Goal: Obtain resource: Obtain resource

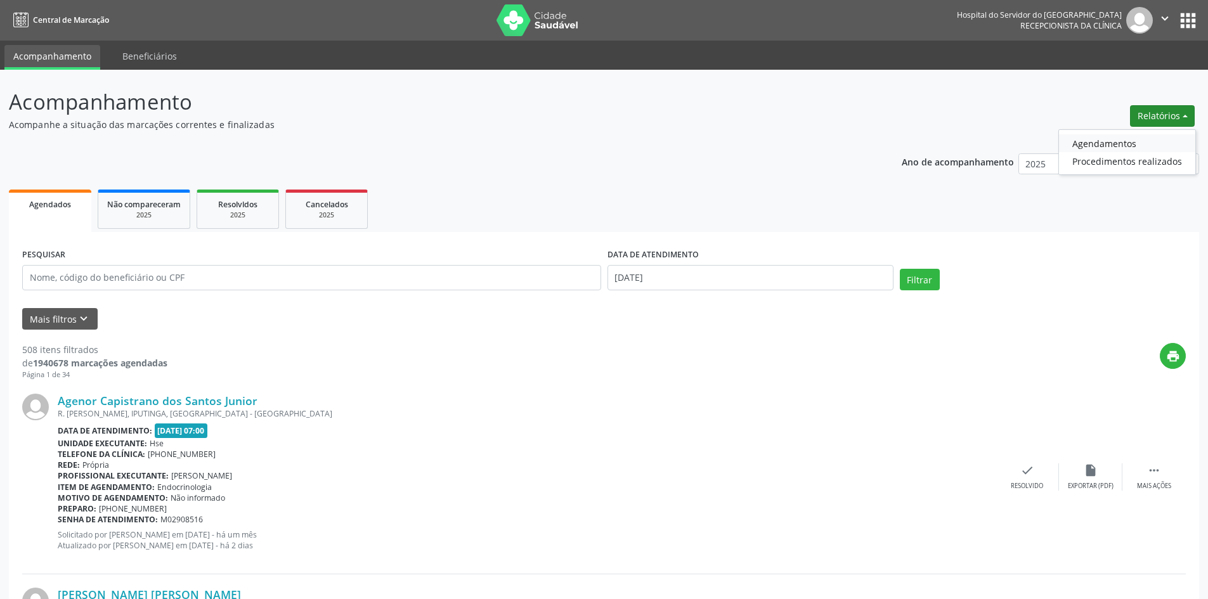
click at [1105, 144] on link "Agendamentos" at bounding box center [1127, 143] width 136 height 18
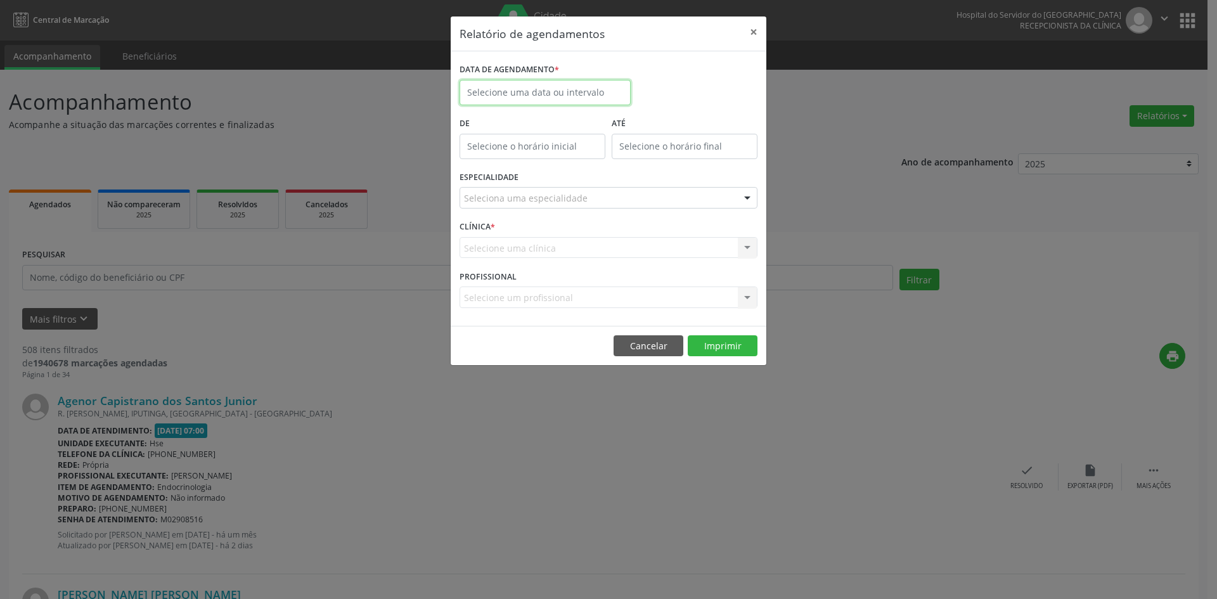
click at [531, 95] on input "text" at bounding box center [545, 92] width 171 height 25
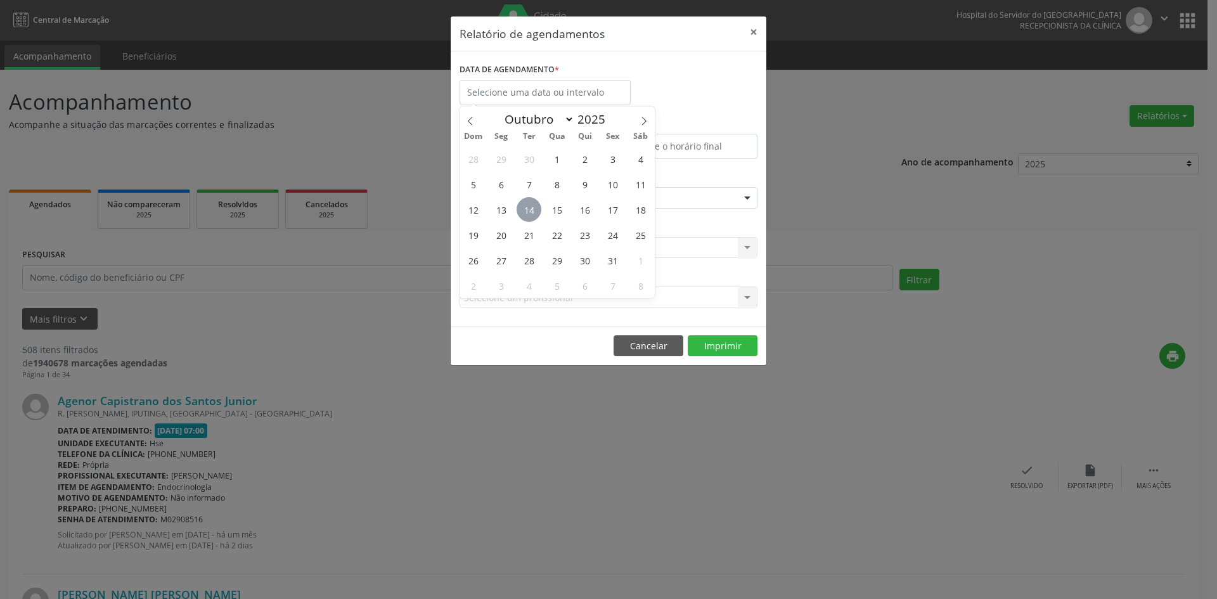
click at [526, 207] on span "14" at bounding box center [529, 209] width 25 height 25
type input "[DATE]"
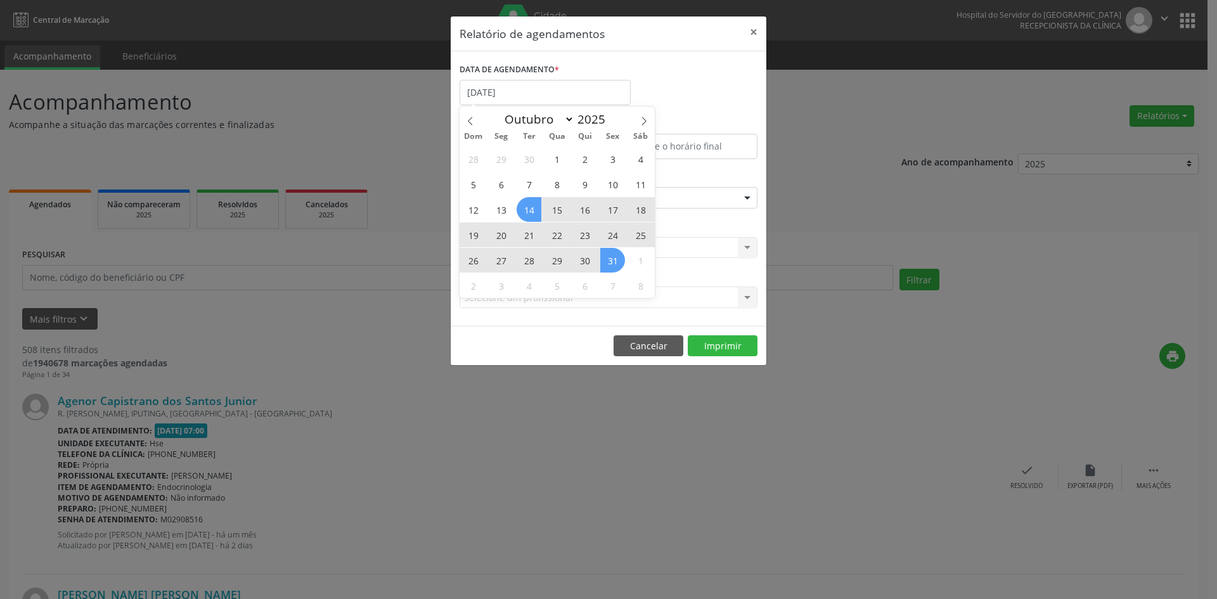
drag, startPoint x: 526, startPoint y: 207, endPoint x: 610, endPoint y: 265, distance: 101.7
click at [610, 265] on div "28 29 30 1 2 3 4 5 6 7 8 9 10 11 12 13 14 15 16 17 18 19 20 21 22 23 24 25 26 2…" at bounding box center [557, 222] width 195 height 152
click at [610, 265] on span "31" at bounding box center [612, 260] width 25 height 25
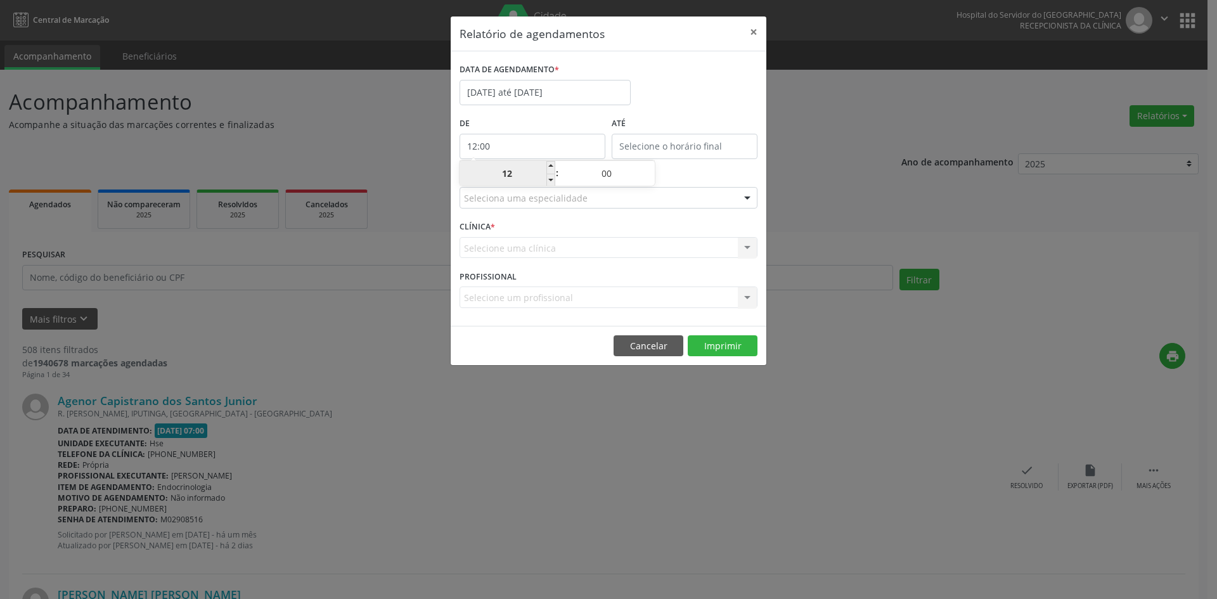
click at [544, 156] on input "12:00" at bounding box center [533, 146] width 146 height 25
click at [550, 181] on span at bounding box center [551, 180] width 9 height 13
type input "11:00"
type input "11"
click at [550, 181] on span at bounding box center [551, 180] width 9 height 13
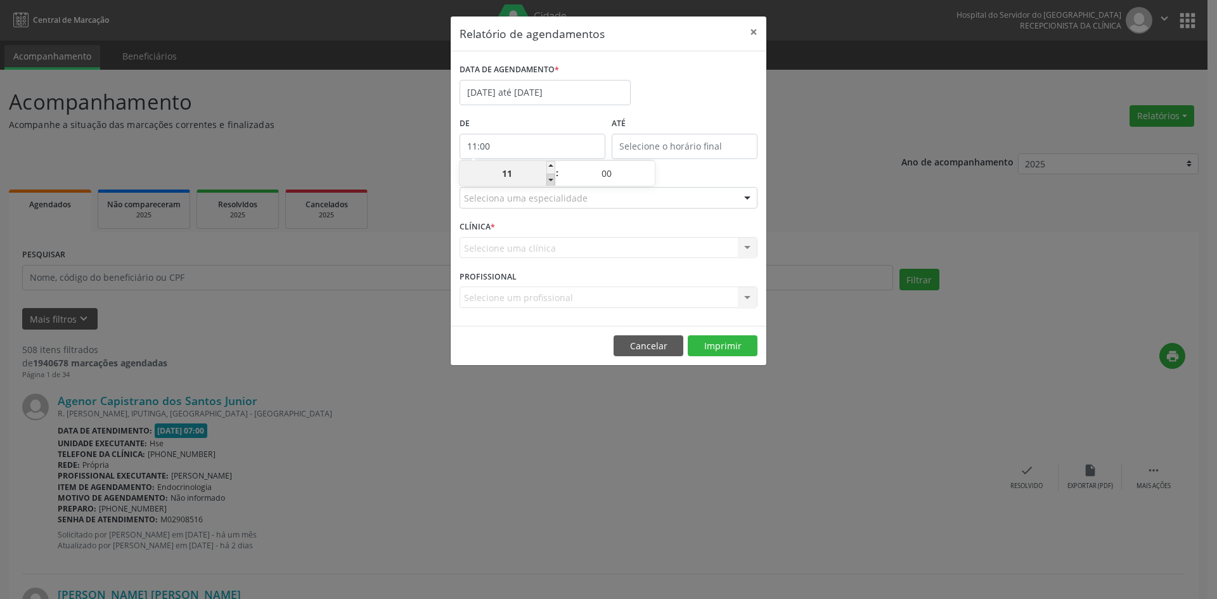
type input "10:00"
type input "10"
click at [550, 181] on span at bounding box center [551, 180] width 9 height 13
type input "09:00"
type input "09"
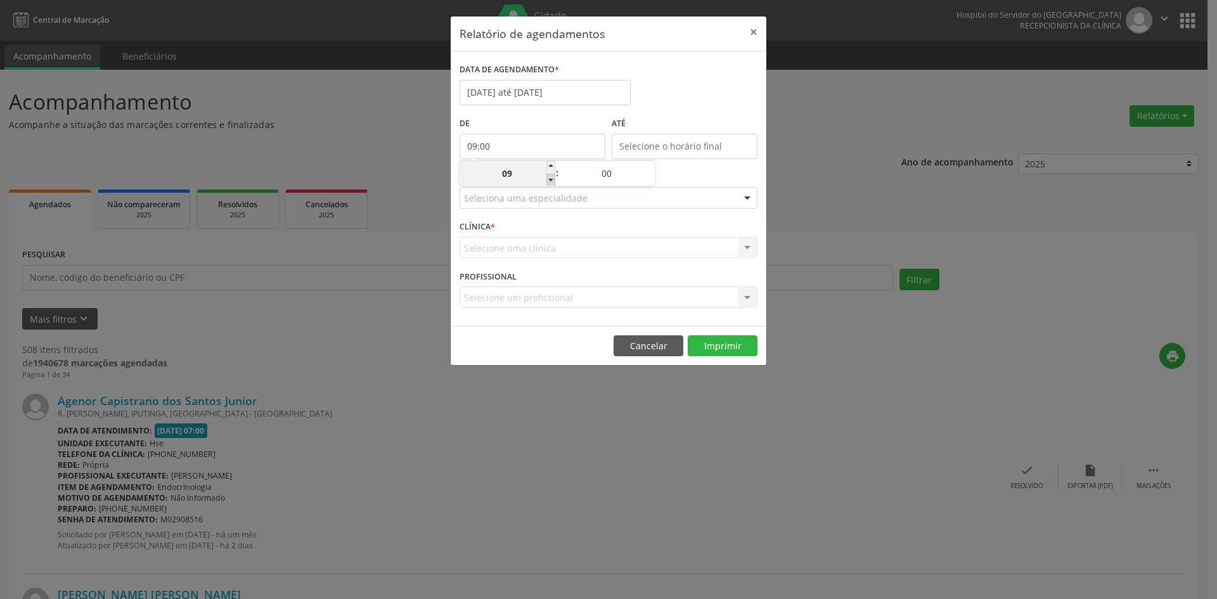
click at [550, 181] on span at bounding box center [551, 180] width 9 height 13
type input "08:00"
type input "08"
click at [550, 181] on span at bounding box center [551, 180] width 9 height 13
type input "07:00"
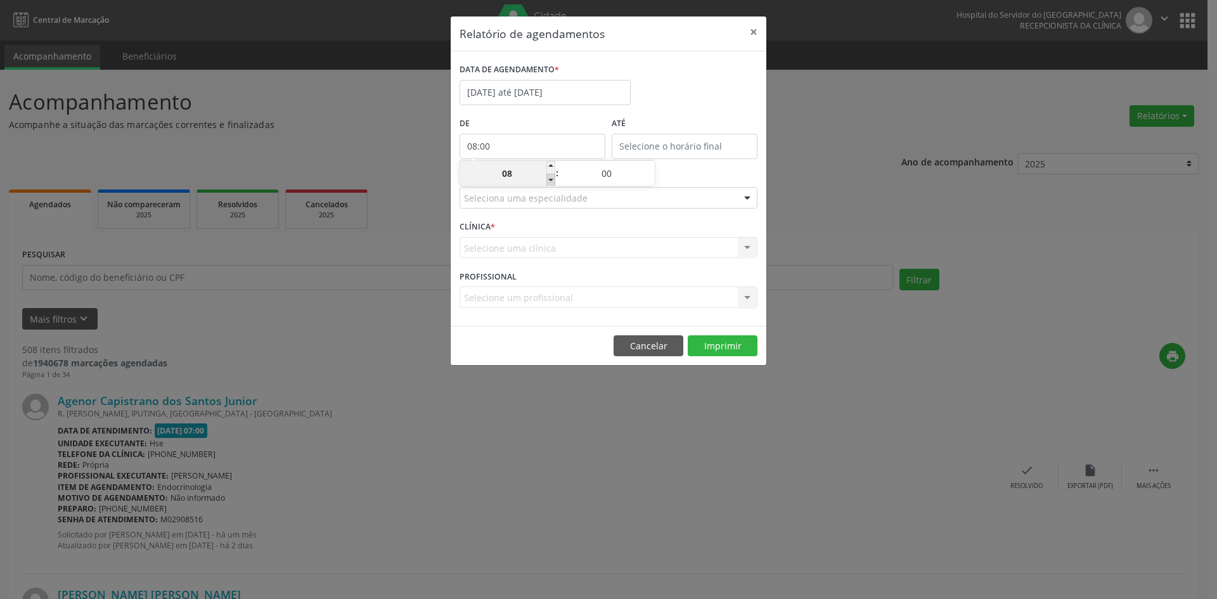
type input "07"
click at [651, 147] on input "12:00" at bounding box center [685, 146] width 146 height 25
click at [704, 167] on span at bounding box center [703, 167] width 9 height 13
type input "13:00"
type input "13"
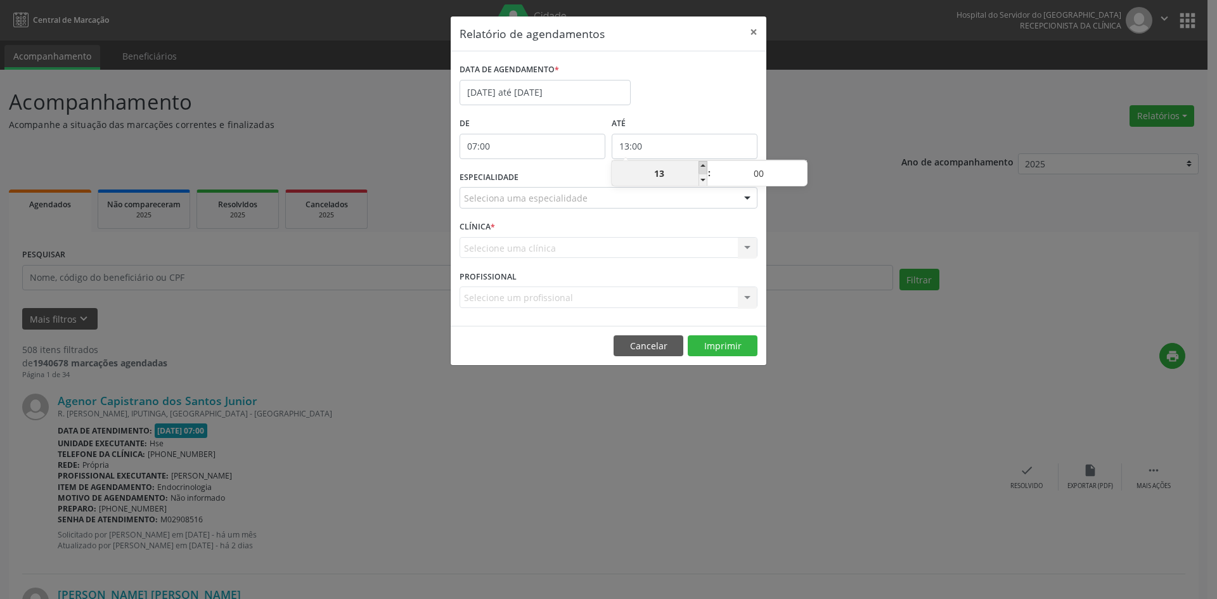
click at [704, 167] on span at bounding box center [703, 167] width 9 height 13
type input "14:00"
type input "14"
click at [704, 167] on span at bounding box center [703, 167] width 9 height 13
type input "15:00"
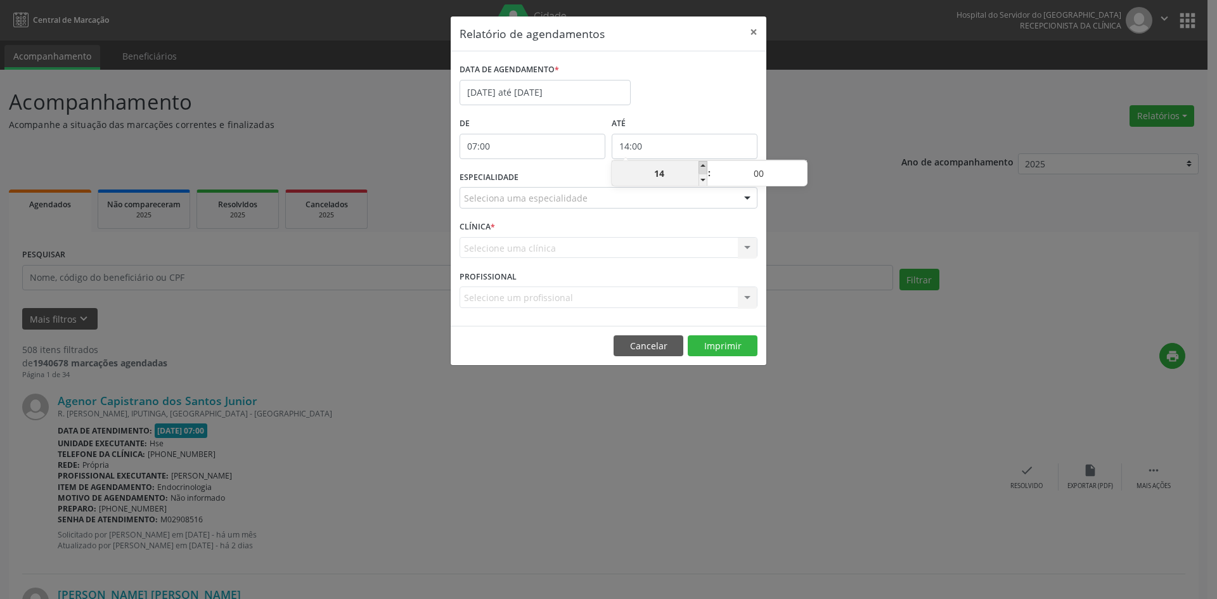
type input "15"
click at [704, 167] on span at bounding box center [703, 167] width 9 height 13
type input "16:00"
type input "16"
click at [704, 167] on span at bounding box center [703, 167] width 9 height 13
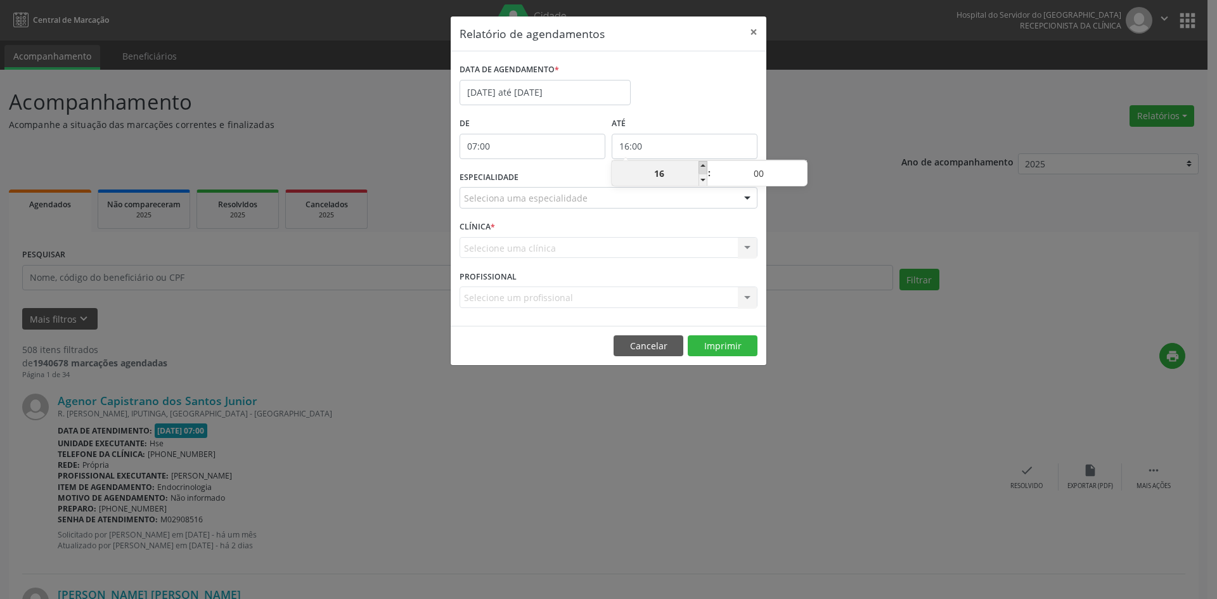
type input "17:00"
type input "17"
click at [704, 167] on span at bounding box center [703, 167] width 9 height 13
type input "18:00"
type input "18"
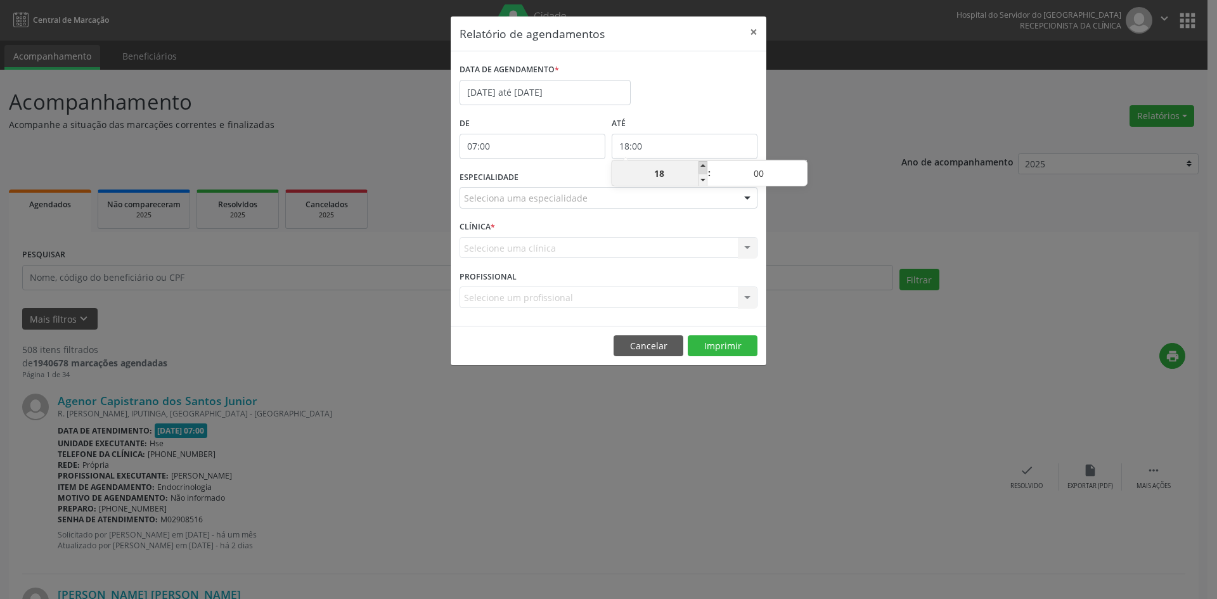
click at [704, 167] on span at bounding box center [703, 167] width 9 height 13
type input "19:00"
type input "19"
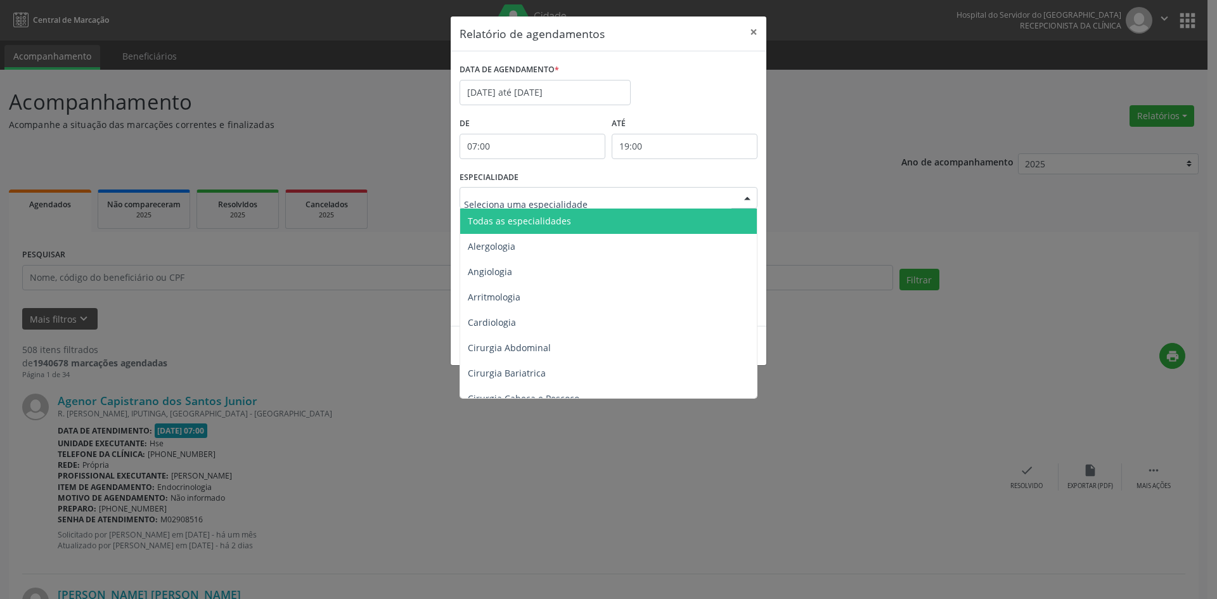
click at [485, 226] on span "Todas as especialidades" at bounding box center [519, 221] width 103 height 12
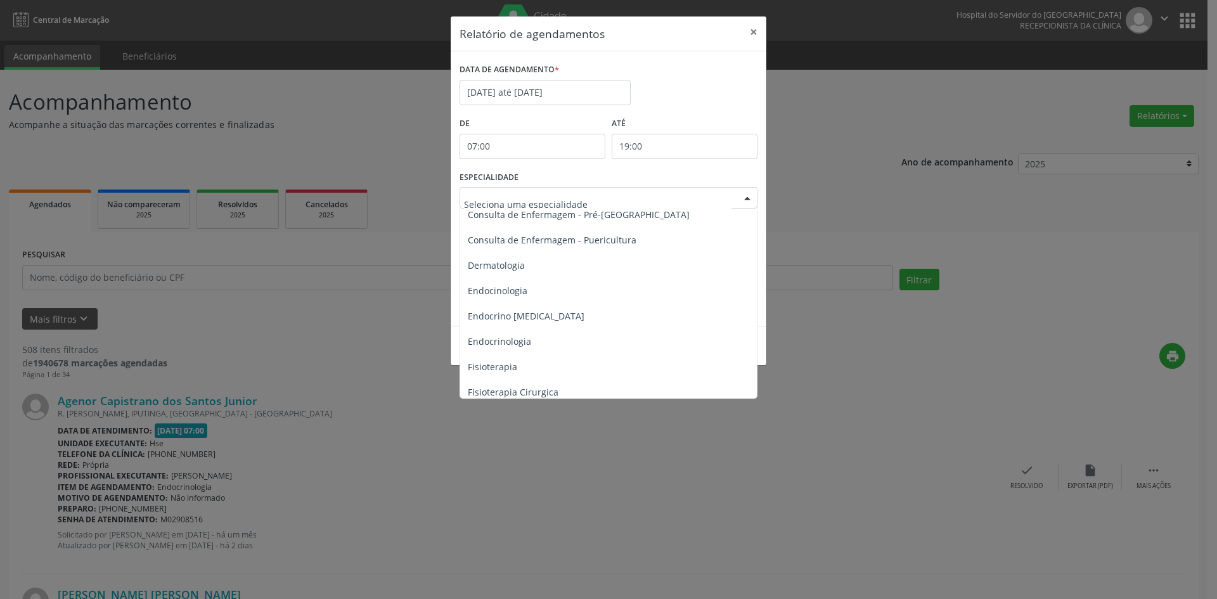
scroll to position [571, 0]
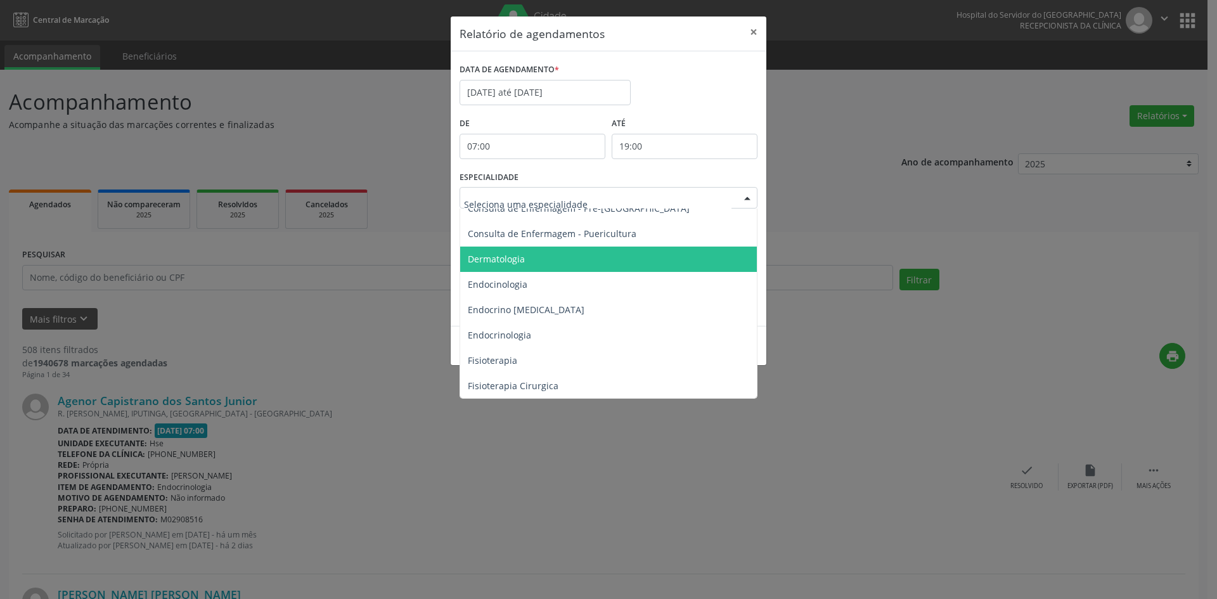
click at [497, 259] on span "Dermatologia" at bounding box center [496, 259] width 57 height 12
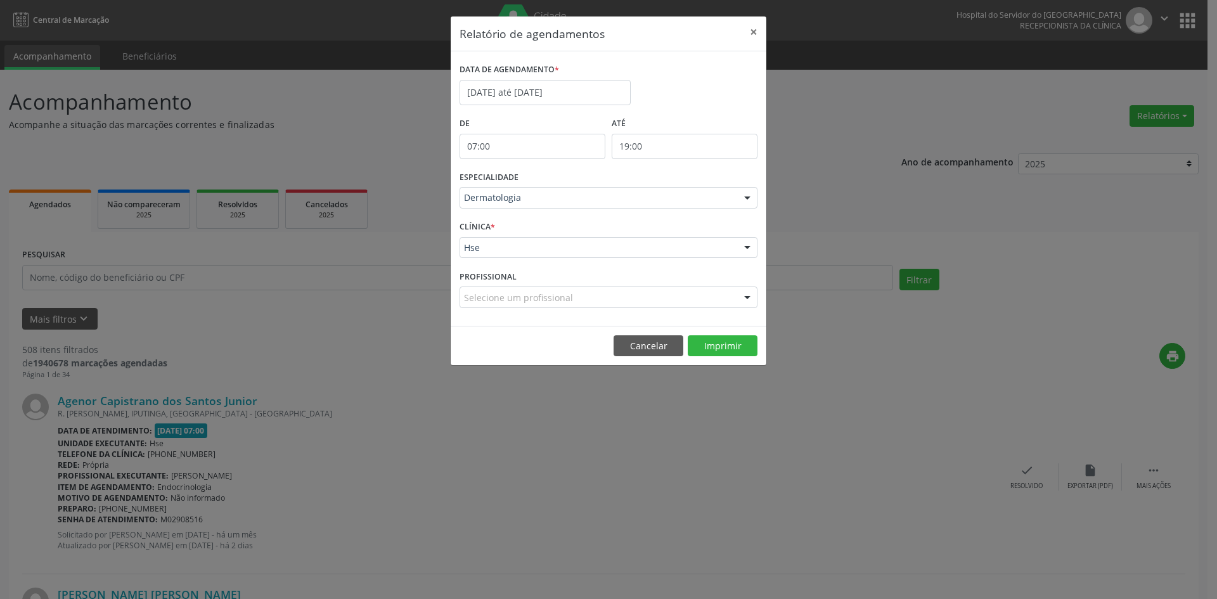
click at [461, 249] on div "Hse" at bounding box center [609, 248] width 298 height 22
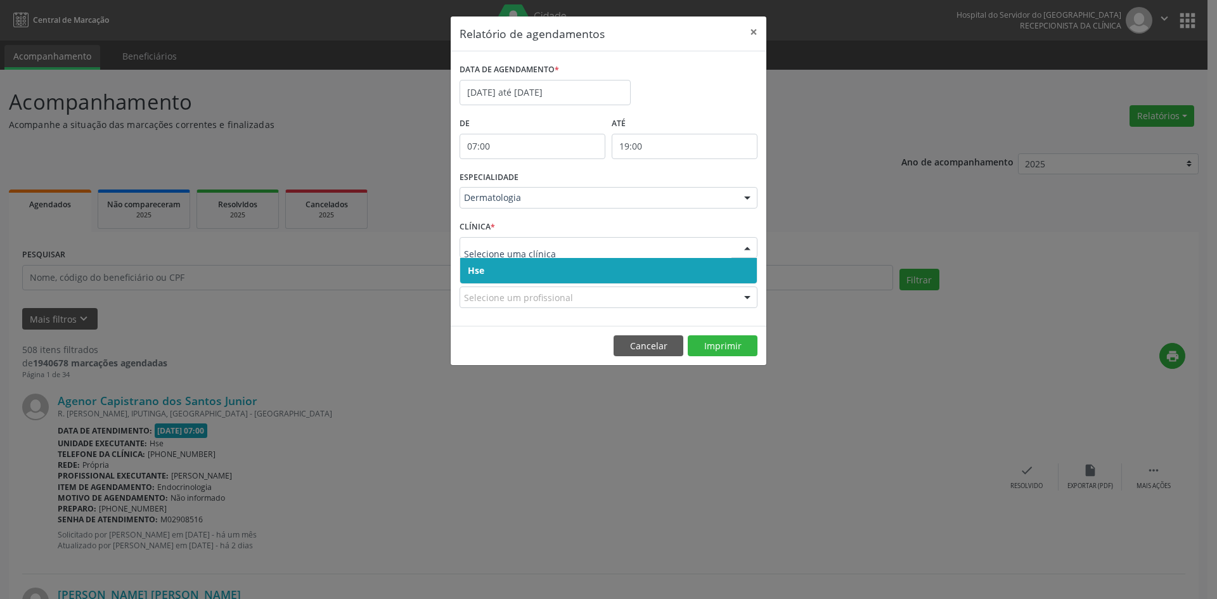
click at [473, 267] on span "Hse" at bounding box center [476, 270] width 16 height 12
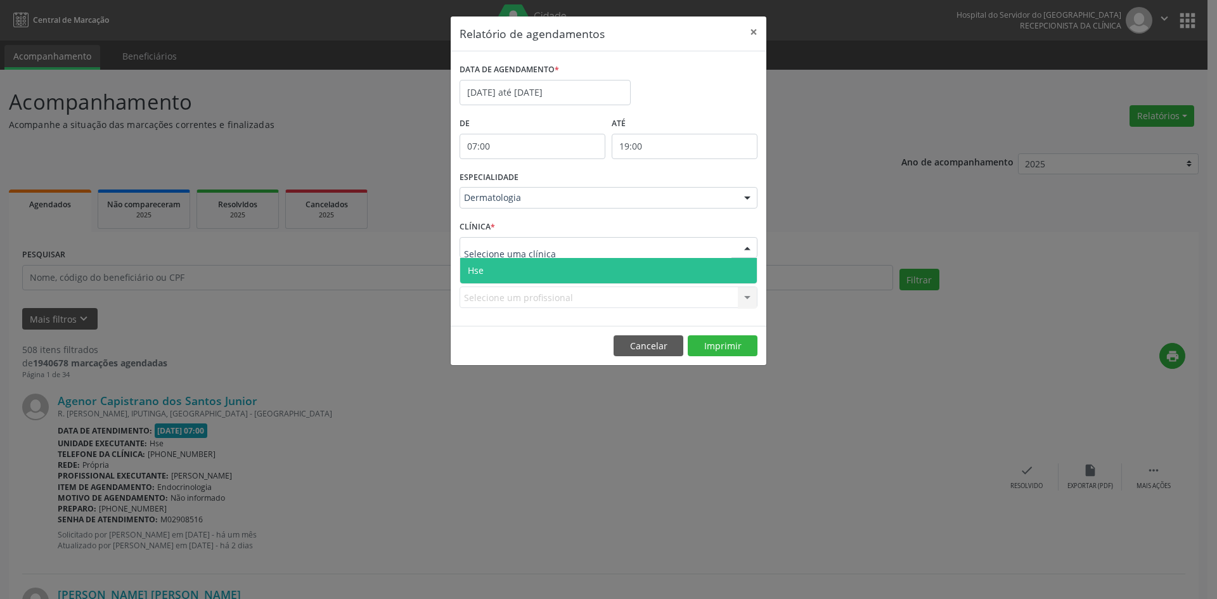
click at [476, 264] on span "Hse" at bounding box center [608, 270] width 297 height 25
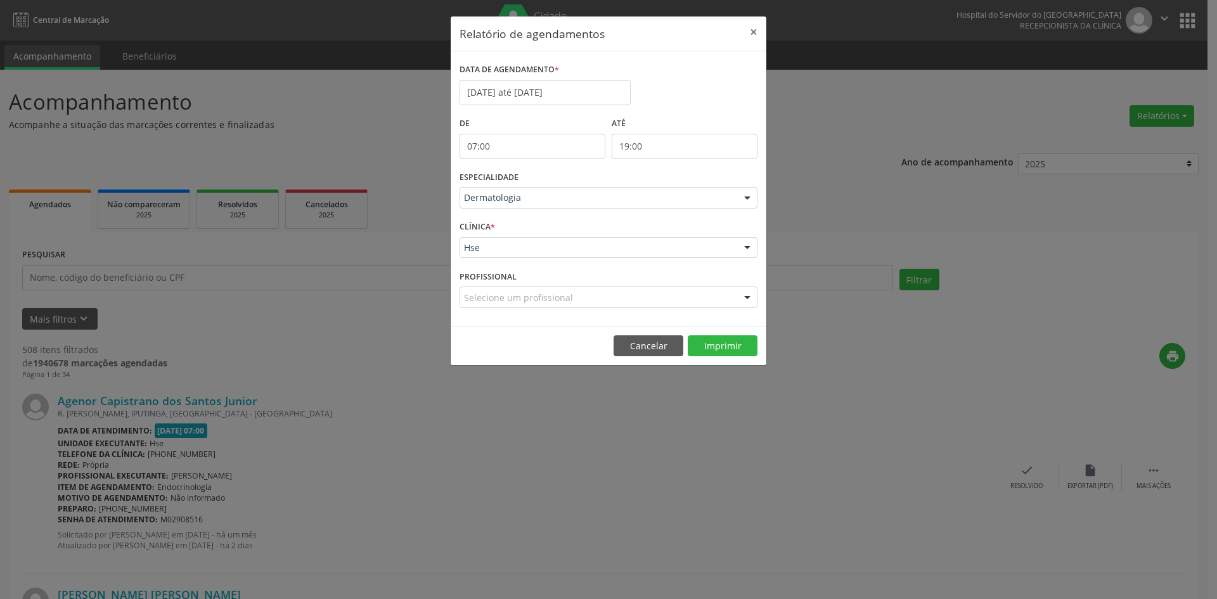
drag, startPoint x: 481, startPoint y: 302, endPoint x: 483, endPoint y: 311, distance: 8.6
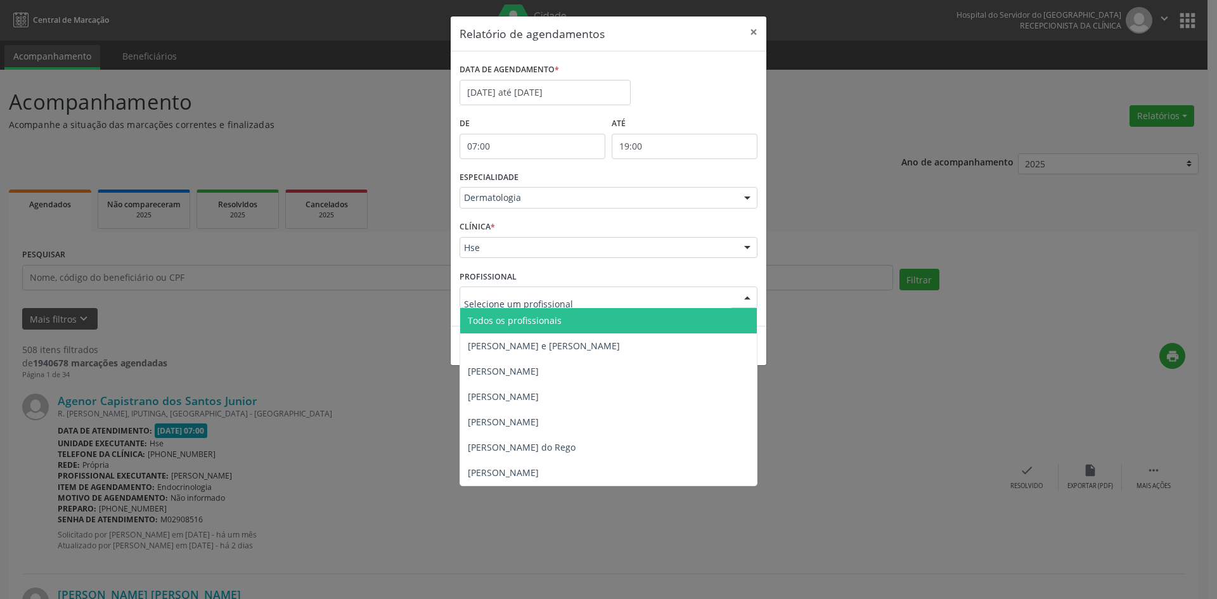
click at [488, 327] on span "Todos os profissionais" at bounding box center [608, 320] width 297 height 25
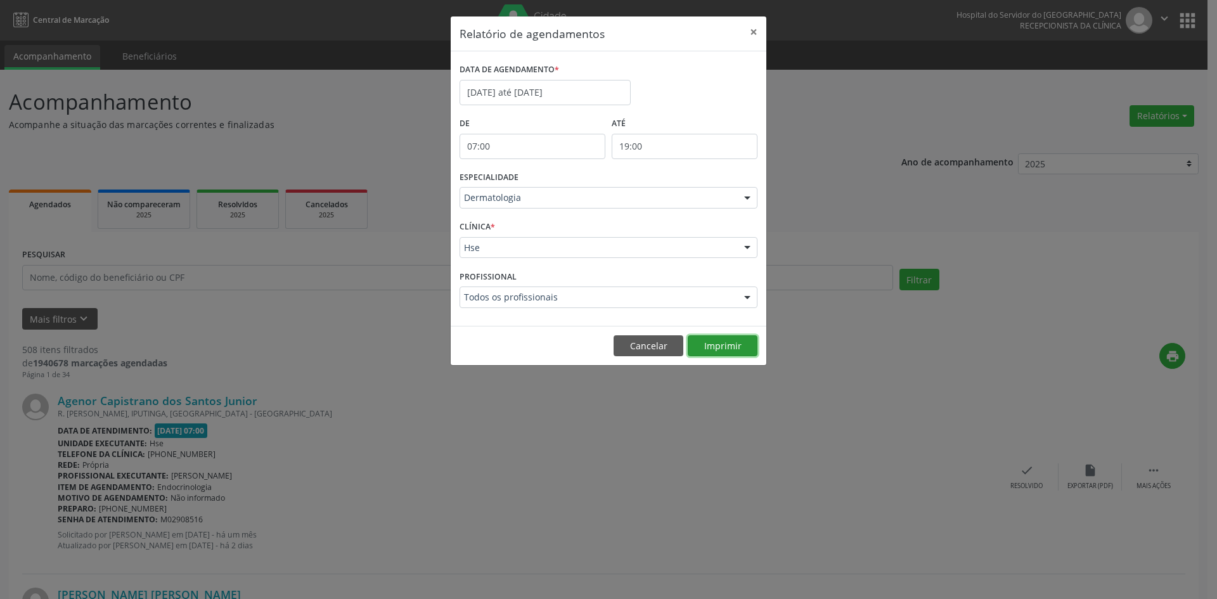
click at [738, 349] on button "Imprimir" at bounding box center [723, 346] width 70 height 22
click at [748, 199] on div at bounding box center [747, 199] width 19 height 22
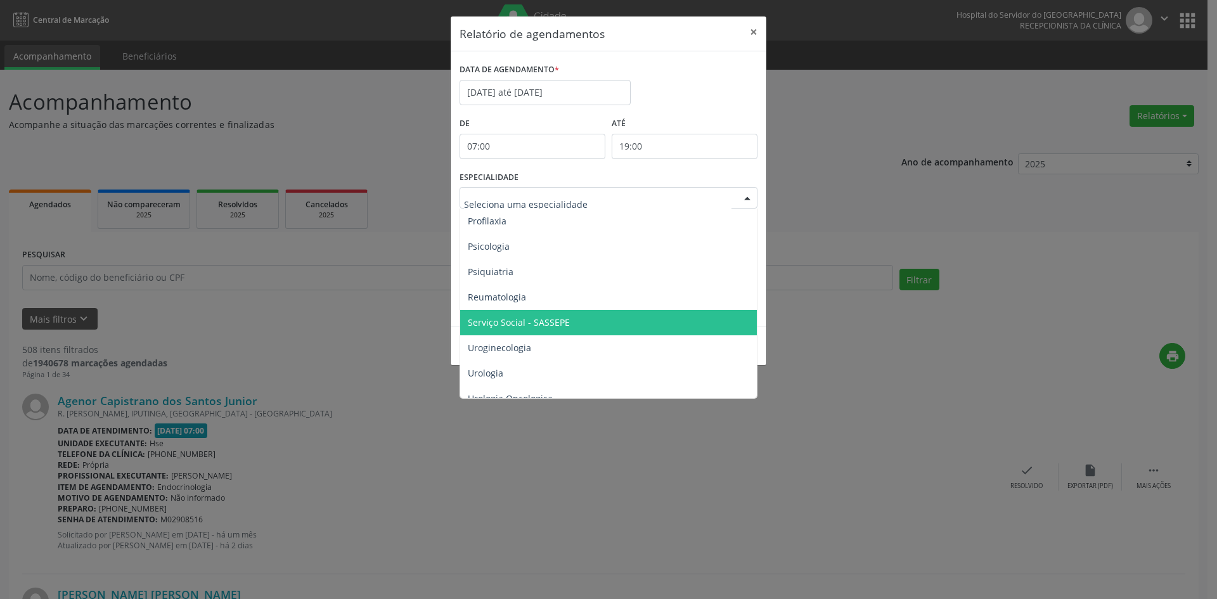
scroll to position [2204, 0]
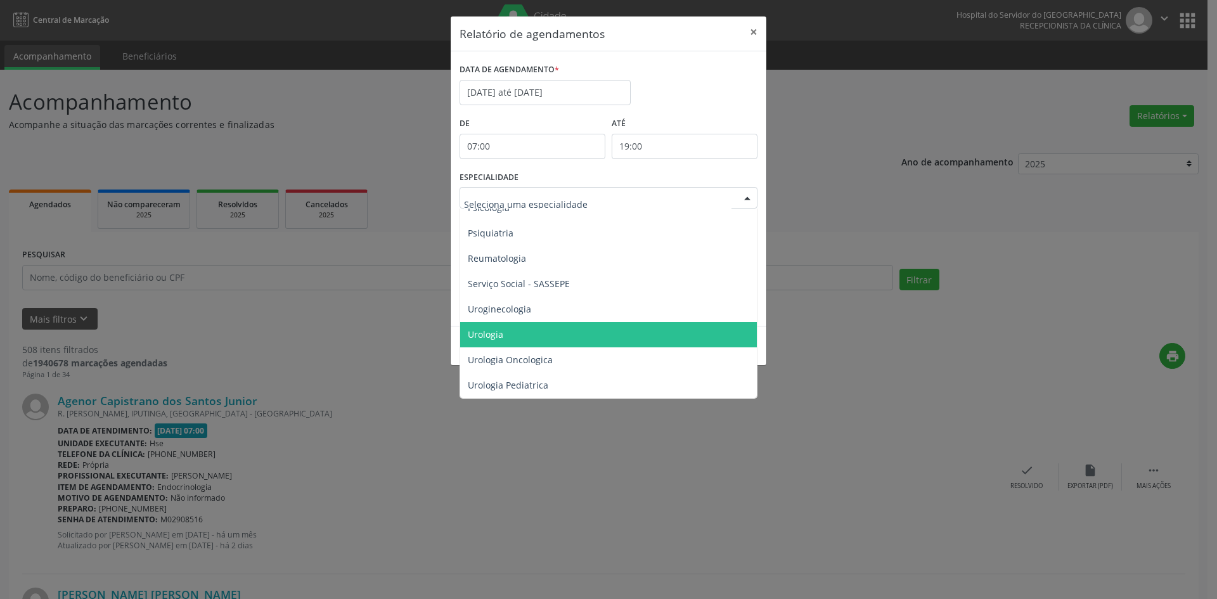
click at [517, 322] on span "Urologia" at bounding box center [609, 334] width 299 height 25
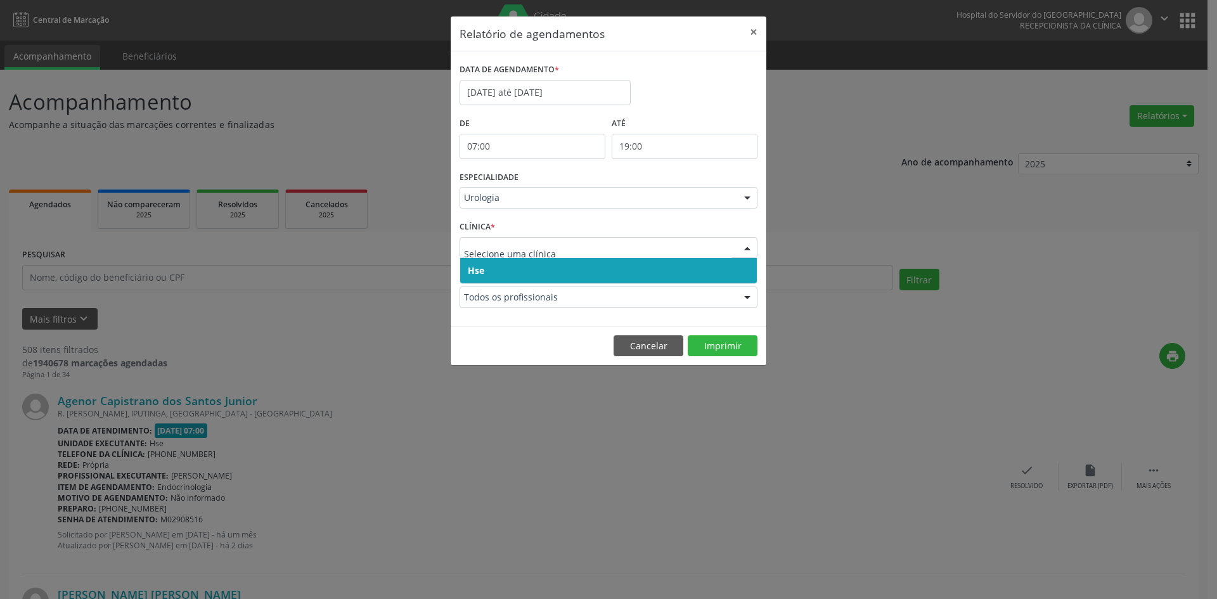
click at [479, 265] on span "Hse" at bounding box center [476, 270] width 16 height 12
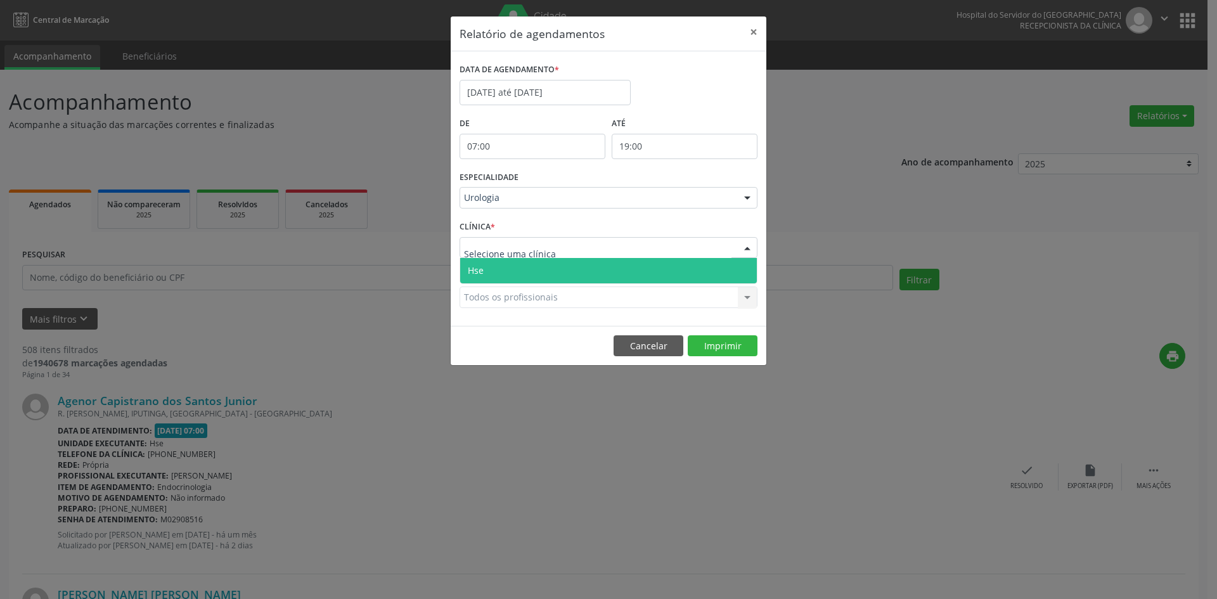
click at [475, 265] on span "Hse" at bounding box center [476, 270] width 16 height 12
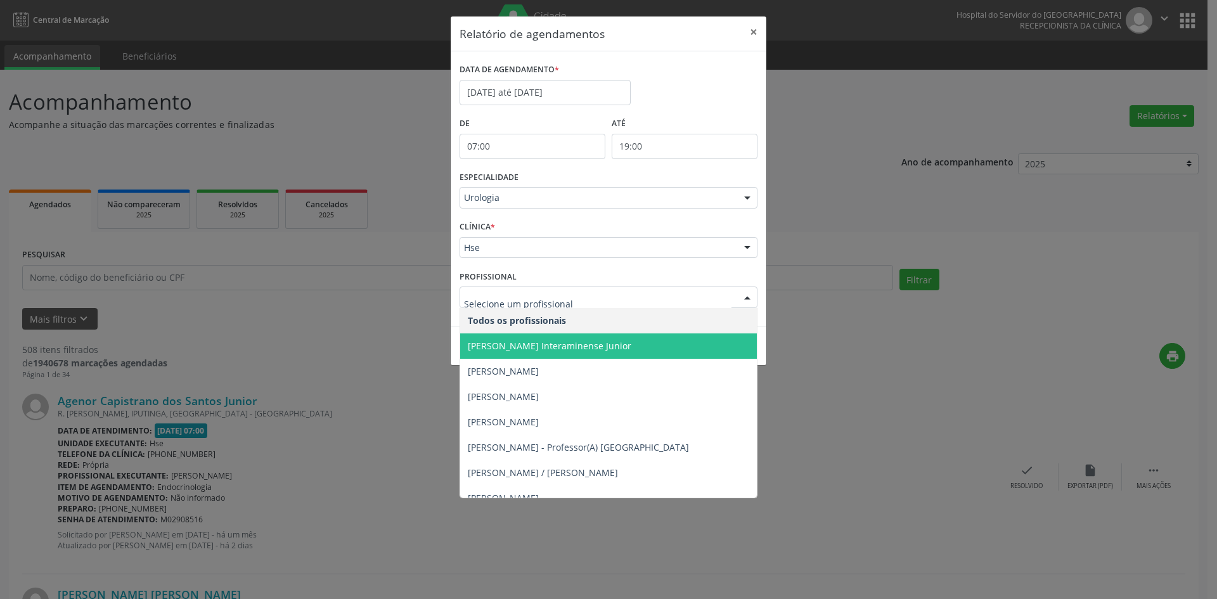
click at [515, 348] on span "[PERSON_NAME] Interaminense Junior" at bounding box center [550, 346] width 164 height 12
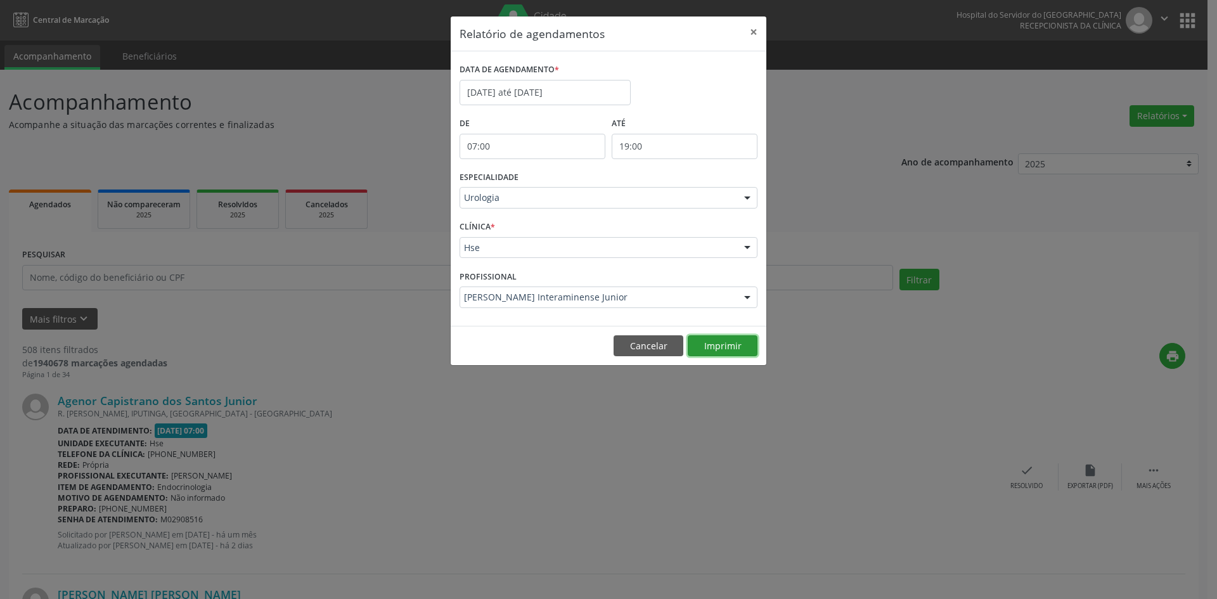
click at [717, 347] on button "Imprimir" at bounding box center [723, 346] width 70 height 22
click at [538, 94] on input "[DATE] até [DATE]" at bounding box center [545, 92] width 171 height 25
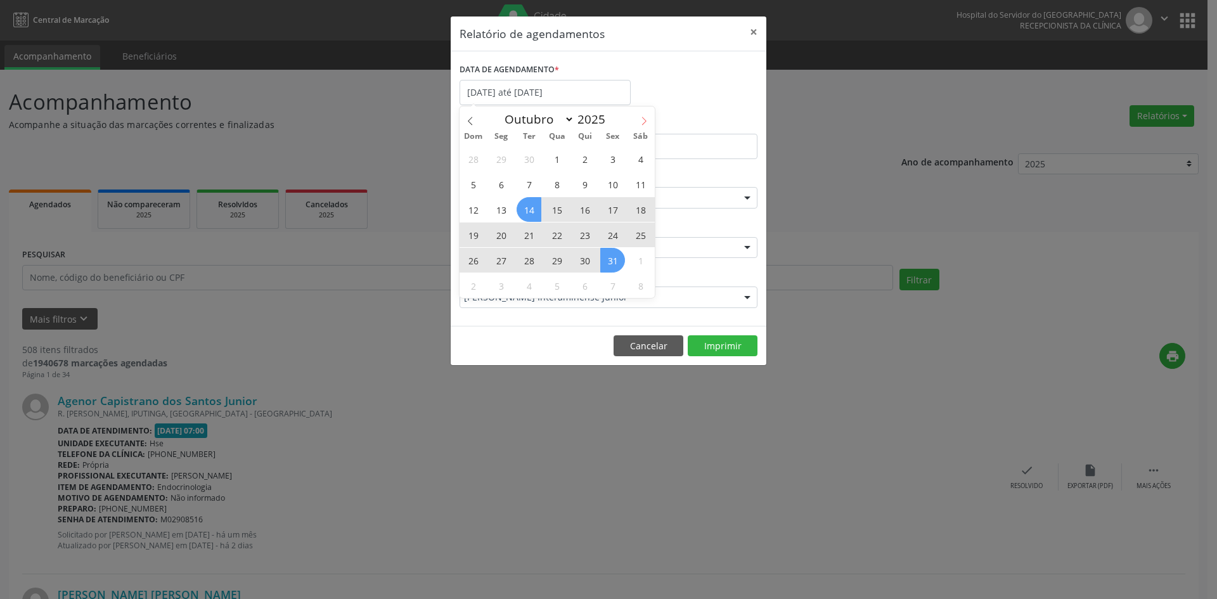
click at [646, 122] on icon at bounding box center [644, 121] width 9 height 9
select select "10"
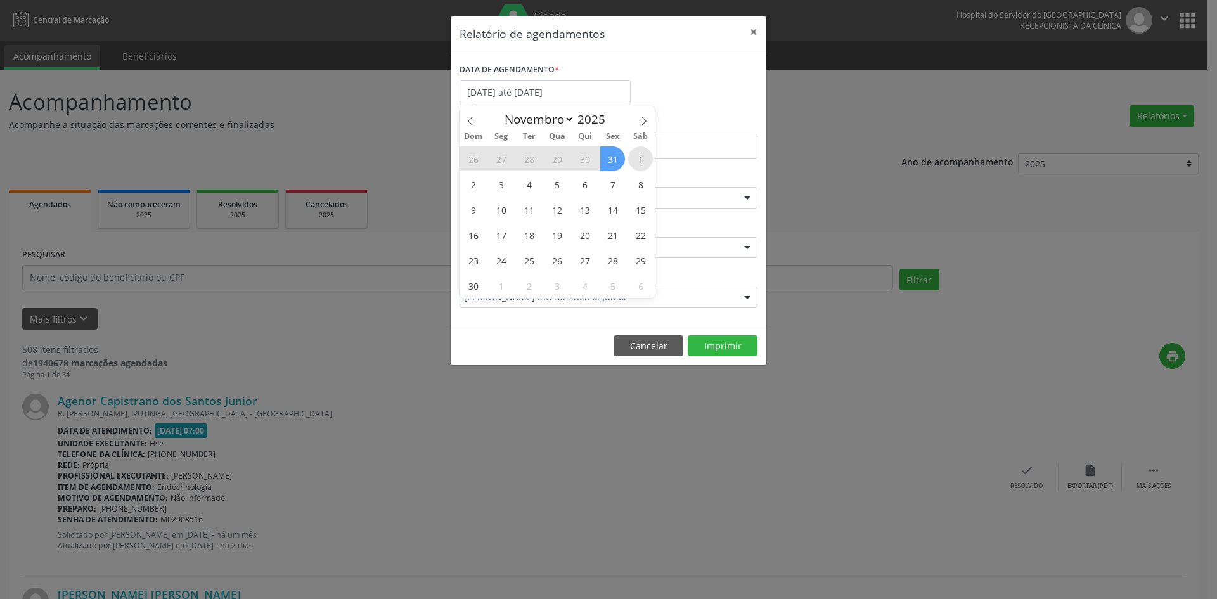
click at [641, 159] on span "1" at bounding box center [640, 158] width 25 height 25
type input "[DATE]"
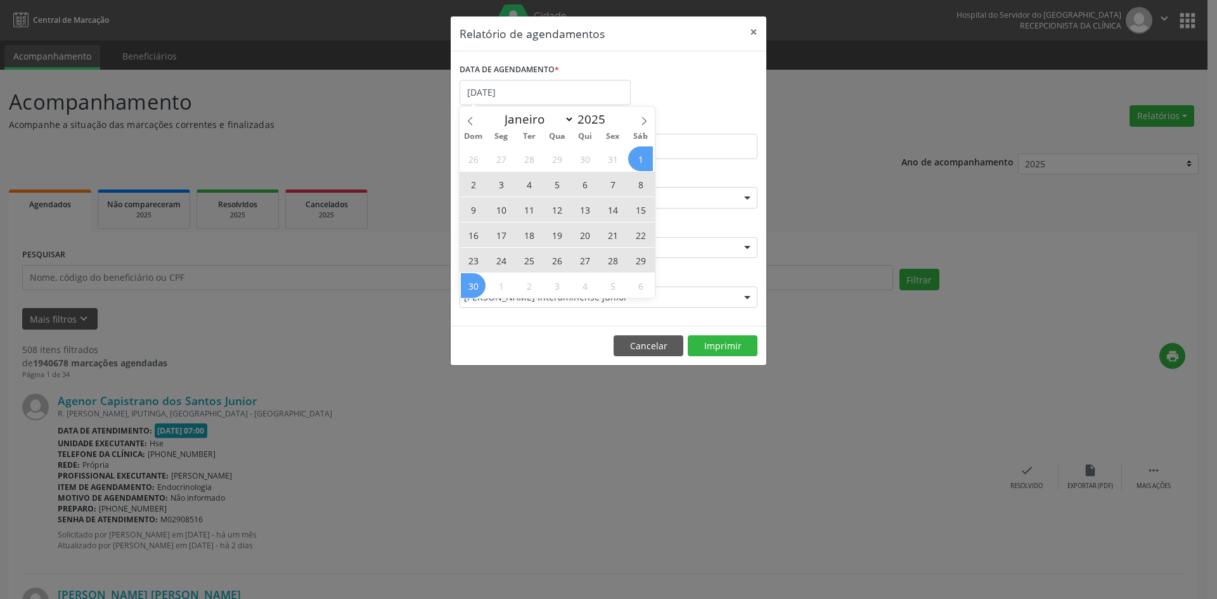
click at [469, 282] on div "26 27 28 29 30 31 1 2 3 4 5 6 7 8 9 10 11 12 13 14 15 16 17 18 19 20 21 22 23 2…" at bounding box center [557, 222] width 195 height 152
click at [469, 282] on span "30" at bounding box center [473, 285] width 25 height 25
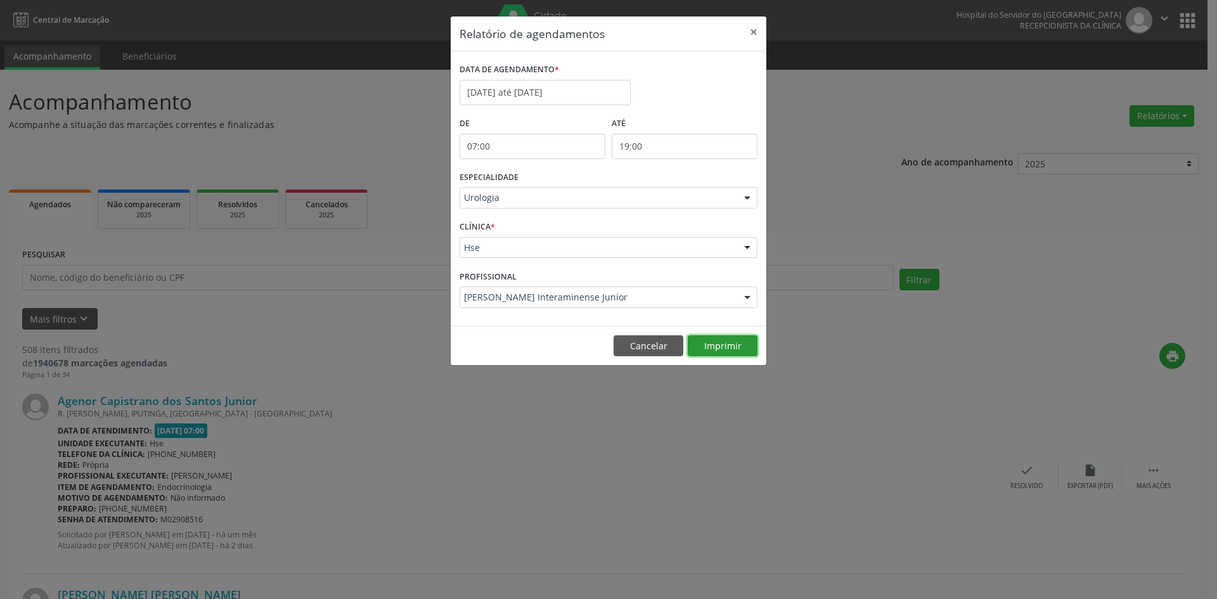
click at [729, 341] on button "Imprimir" at bounding box center [723, 346] width 70 height 22
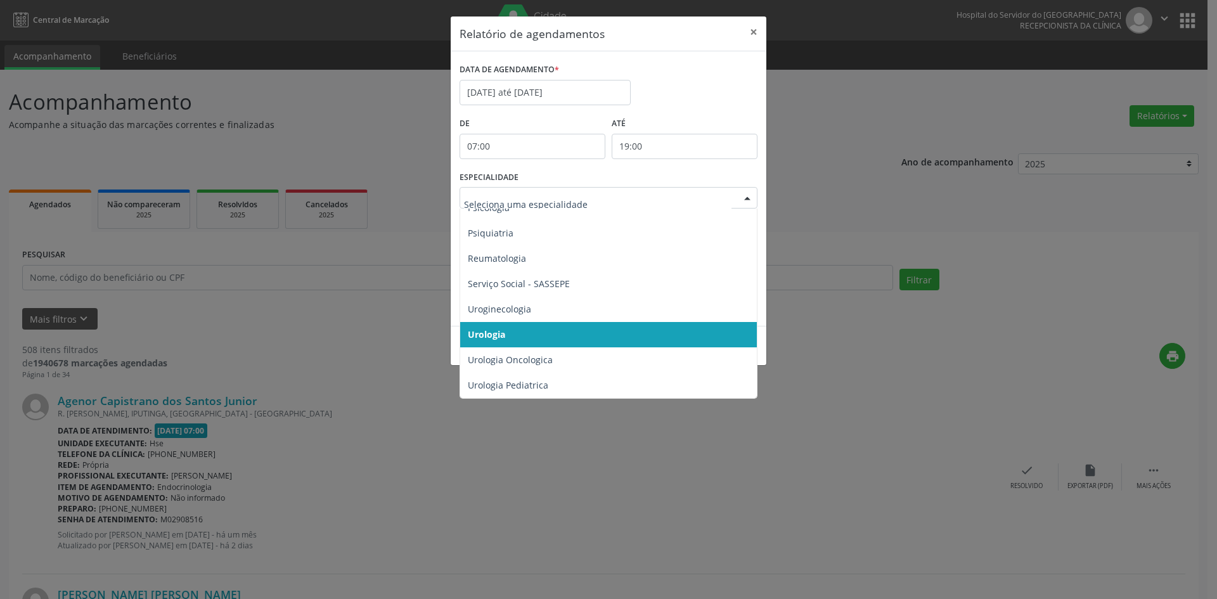
click at [750, 205] on div at bounding box center [747, 199] width 19 height 22
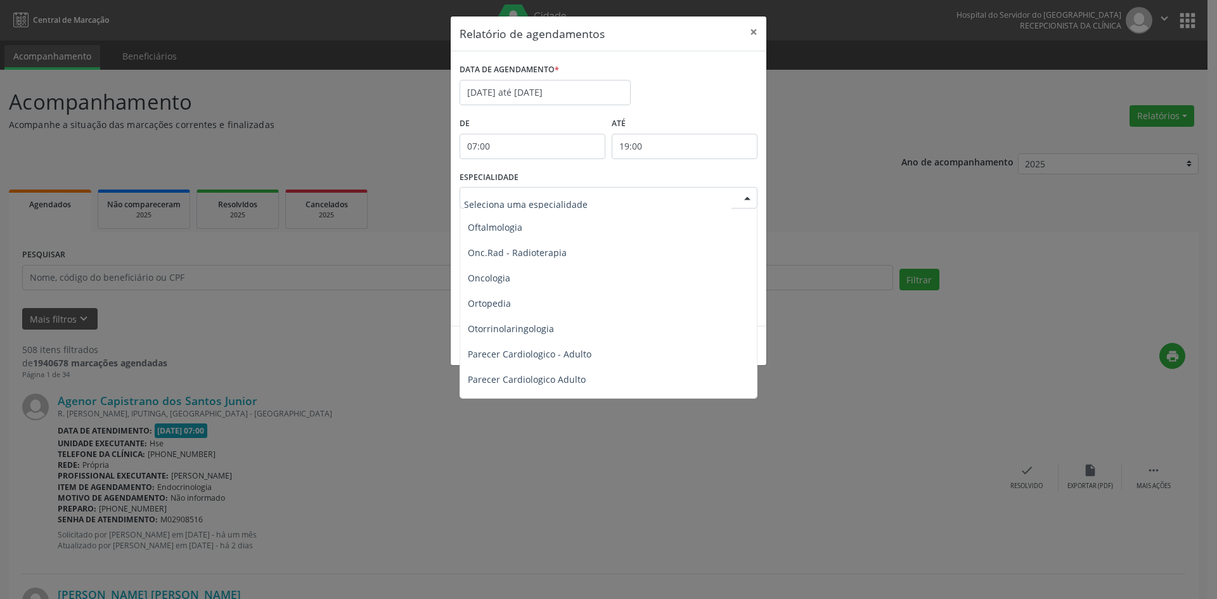
scroll to position [1760, 0]
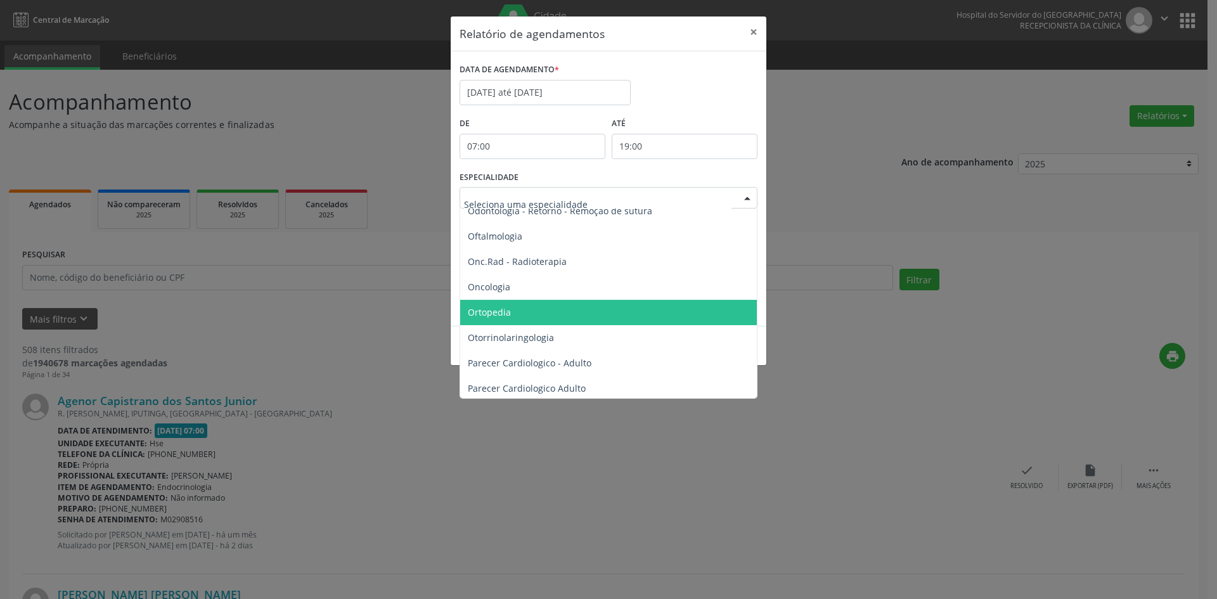
click at [510, 310] on span "Ortopedia" at bounding box center [609, 312] width 299 height 25
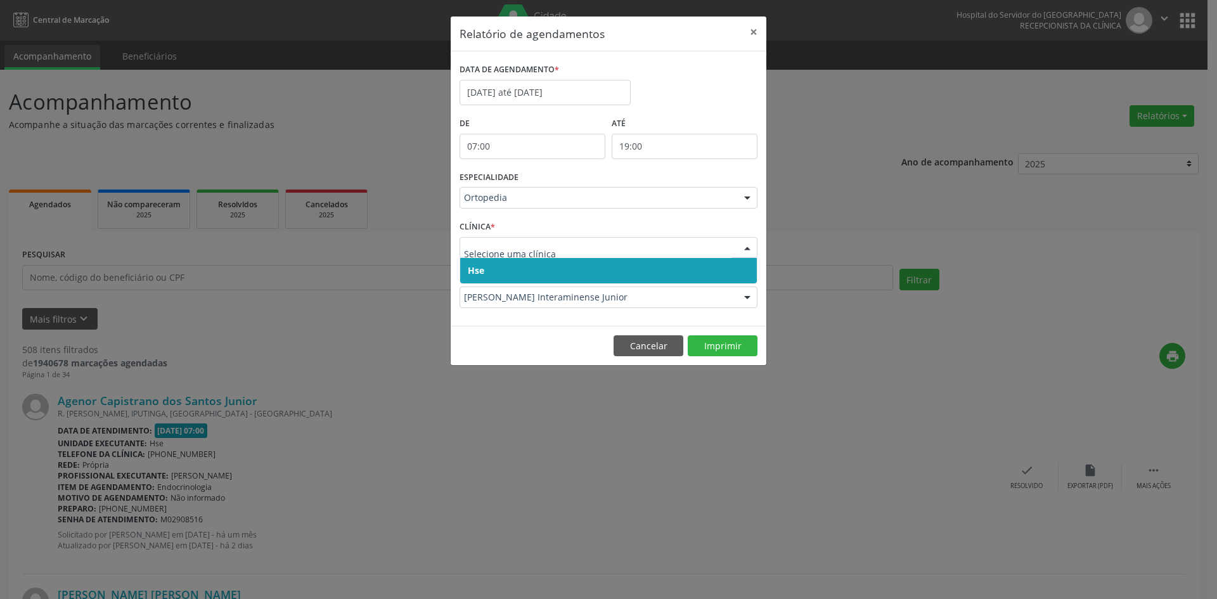
click at [484, 273] on span "Hse" at bounding box center [608, 270] width 297 height 25
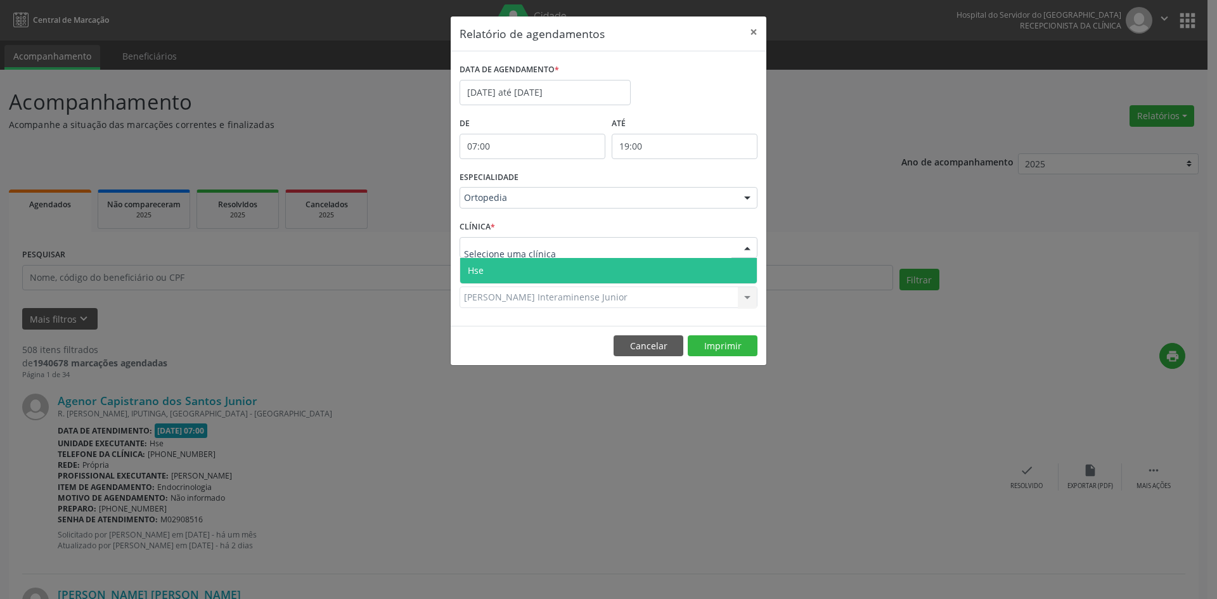
click at [486, 265] on span "Hse" at bounding box center [608, 270] width 297 height 25
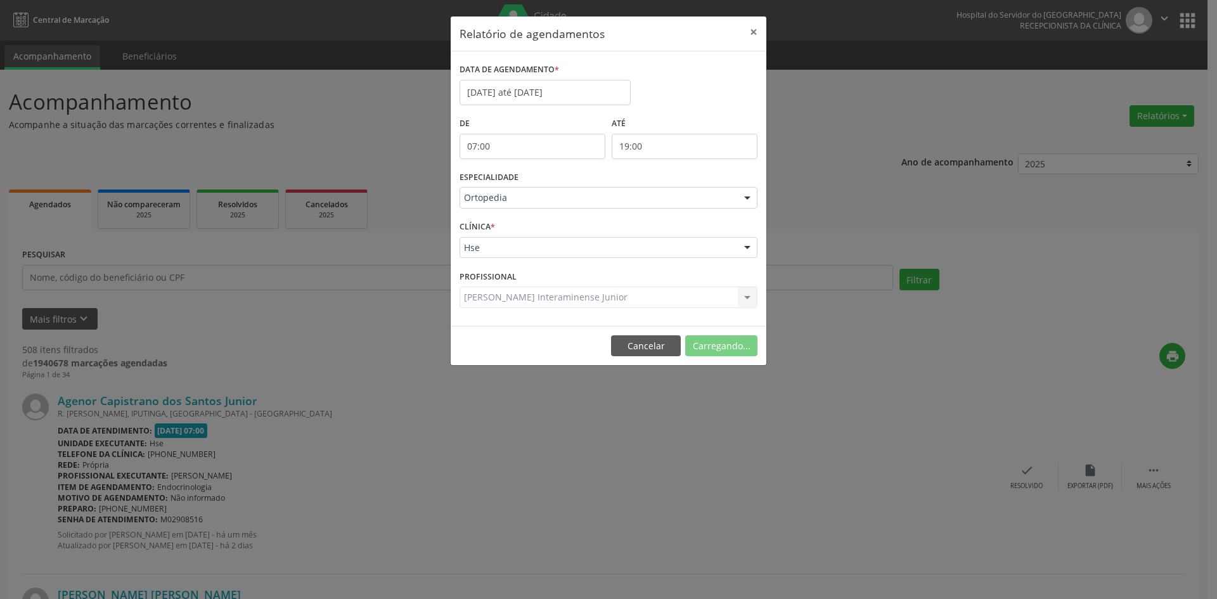
click at [485, 298] on div "[PERSON_NAME] Interaminense Junior Todos os profissionais [PERSON_NAME] Interam…" at bounding box center [609, 298] width 298 height 22
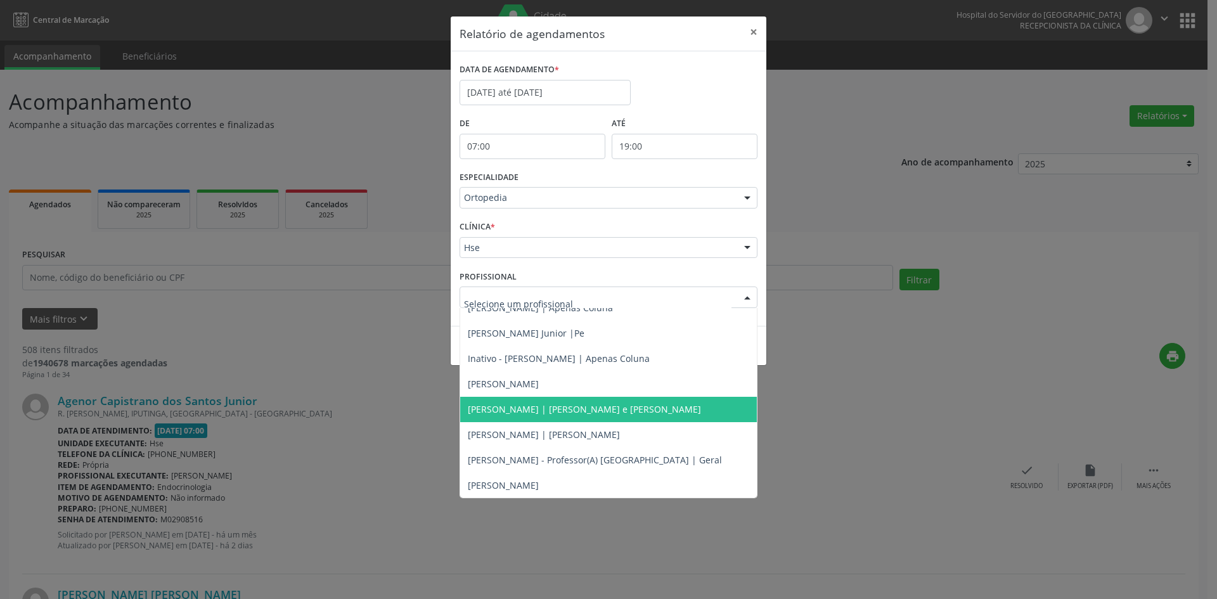
scroll to position [216, 0]
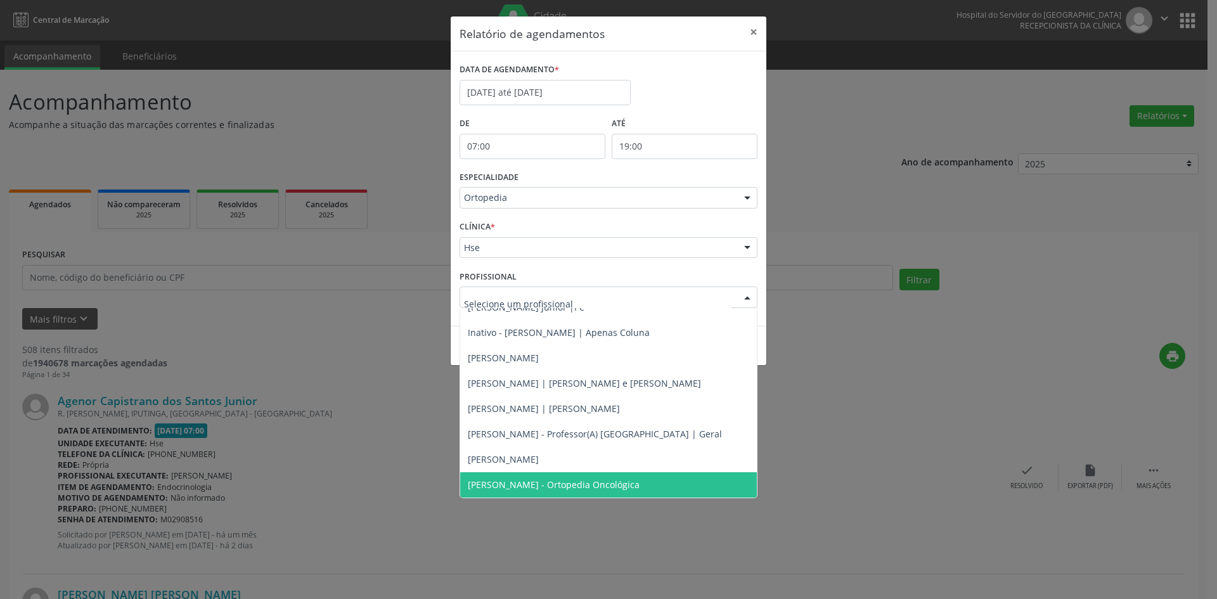
click at [863, 429] on div "Relatório de agendamentos × DATA DE AGENDAMENTO * [DATE] até [DATE] De 07:00 AT…" at bounding box center [608, 299] width 1217 height 599
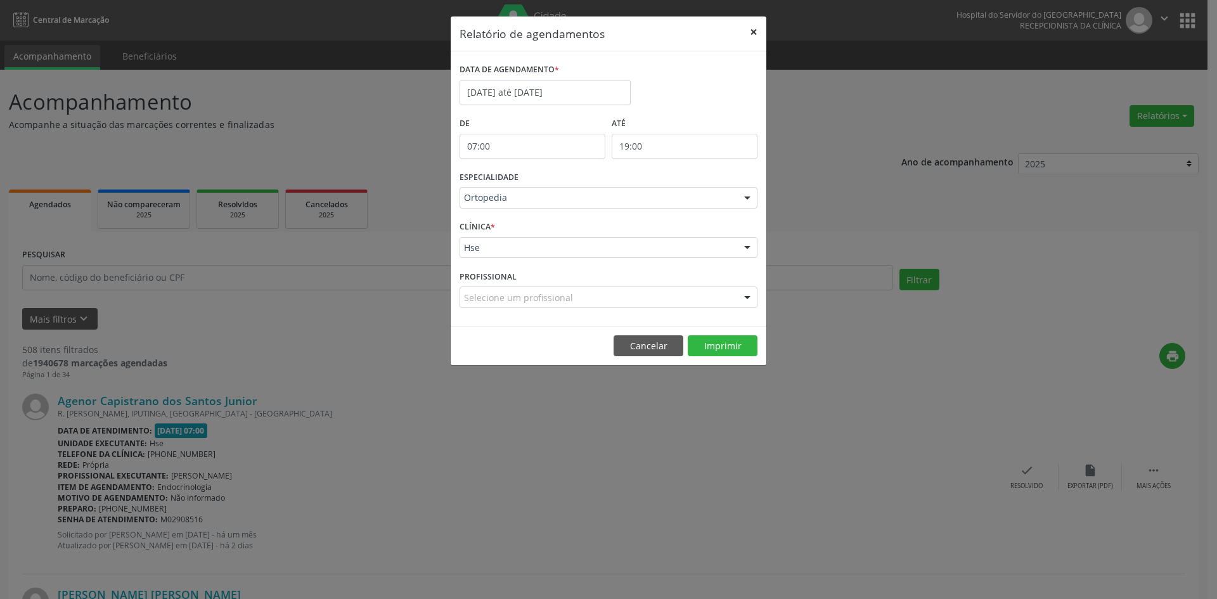
click at [751, 30] on button "×" at bounding box center [753, 31] width 25 height 31
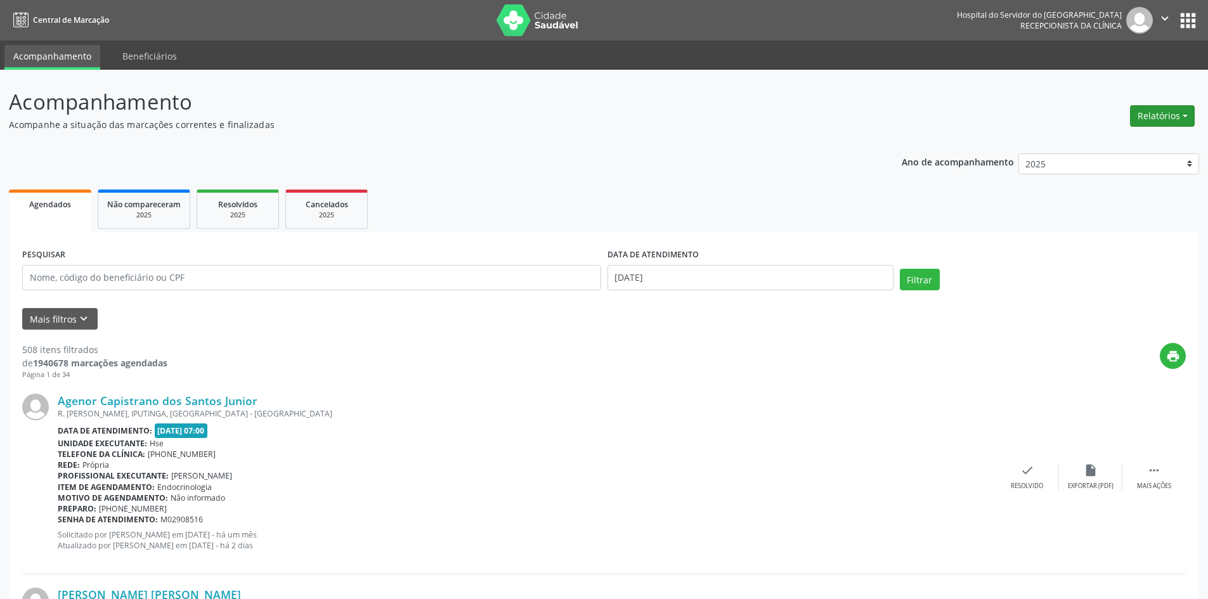
click at [1160, 114] on button "Relatórios" at bounding box center [1162, 116] width 65 height 22
click at [1100, 140] on link "Agendamentos" at bounding box center [1127, 143] width 136 height 18
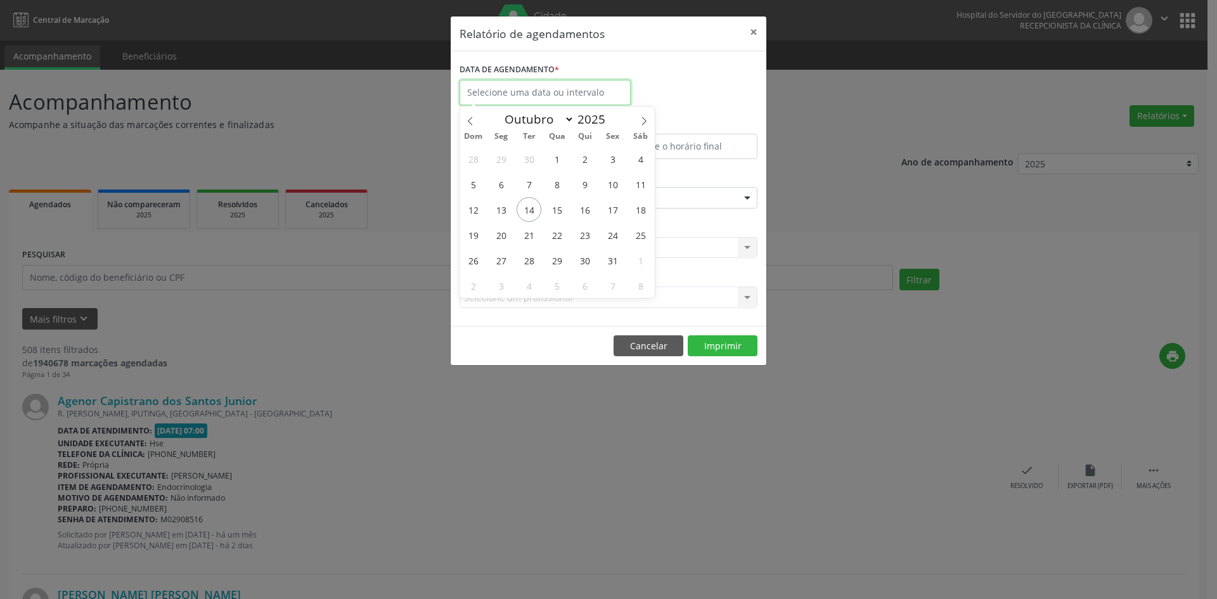
click at [521, 95] on input "text" at bounding box center [545, 92] width 171 height 25
click at [530, 210] on span "14" at bounding box center [529, 209] width 25 height 25
type input "[DATE]"
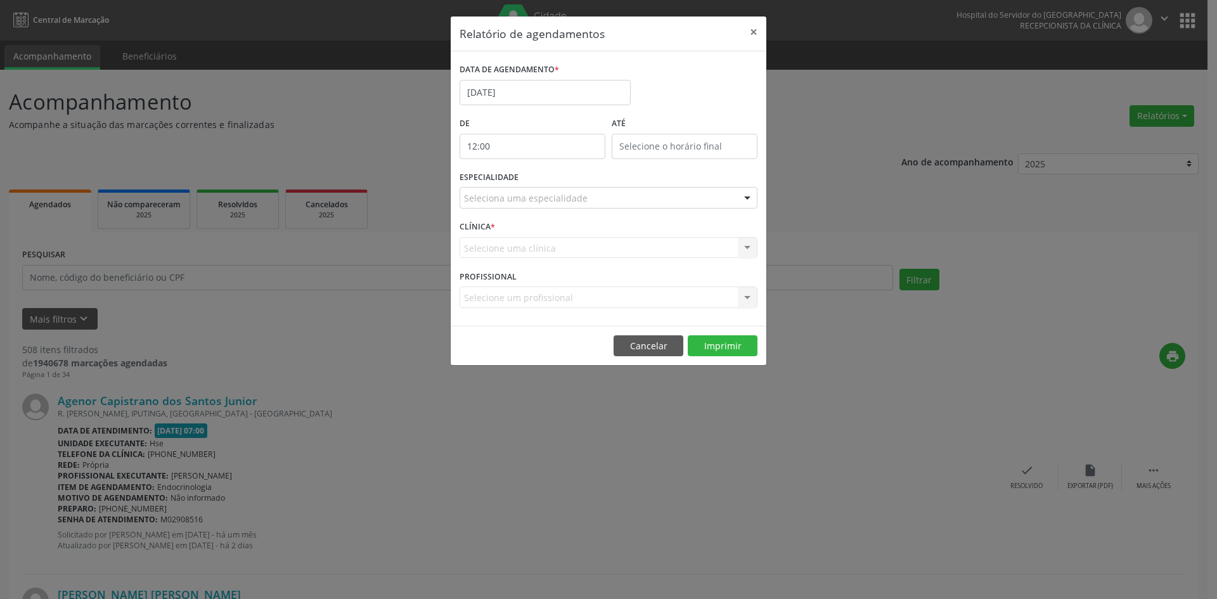
click at [505, 147] on input "12:00" at bounding box center [533, 146] width 146 height 25
click at [545, 185] on input "12" at bounding box center [508, 173] width 96 height 25
click at [553, 179] on span at bounding box center [551, 180] width 9 height 13
type input "11:00"
type input "11"
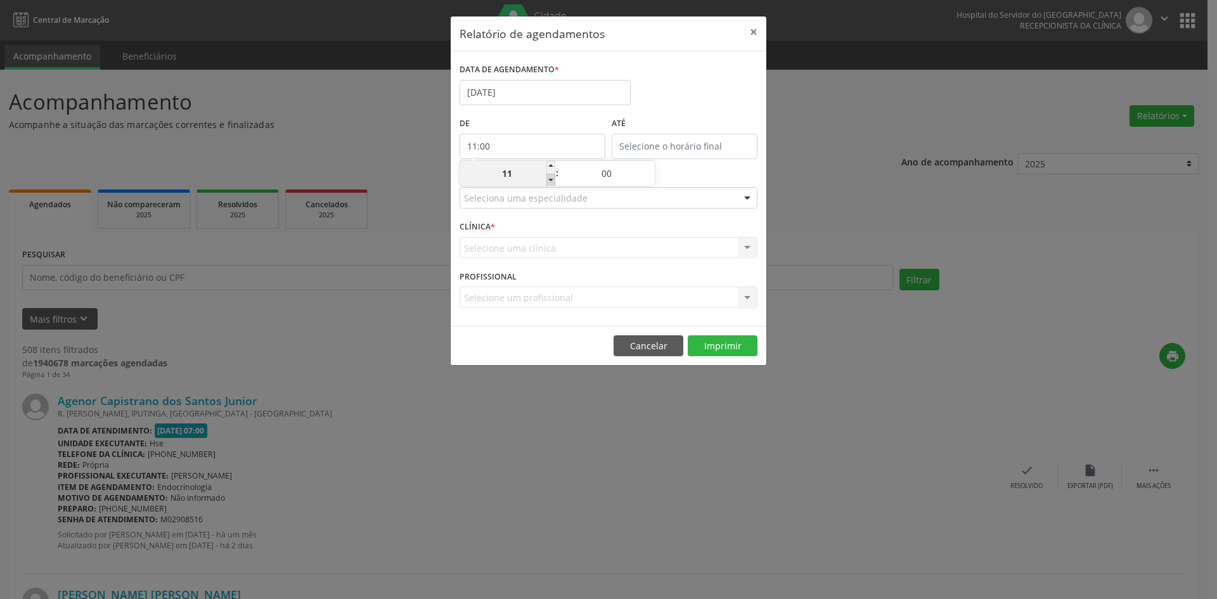
click at [553, 179] on span at bounding box center [551, 180] width 9 height 13
type input "10:00"
type input "10"
click at [553, 179] on span at bounding box center [551, 180] width 9 height 13
type input "09:00"
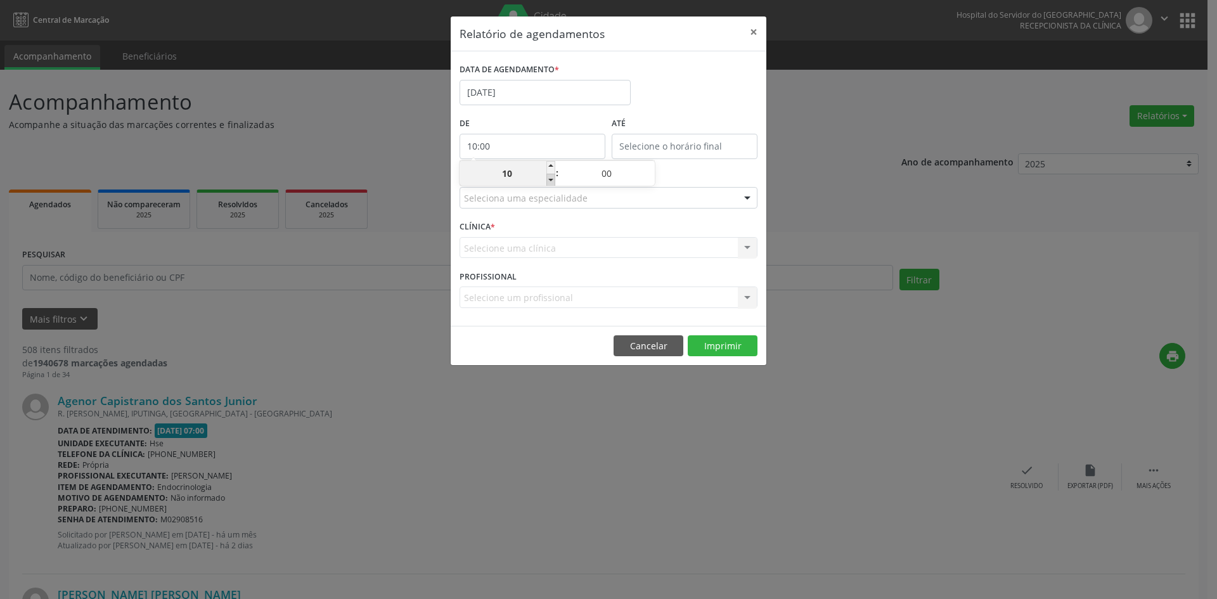
type input "09"
click at [553, 179] on span at bounding box center [551, 180] width 9 height 13
type input "08:00"
type input "08"
click at [554, 179] on span at bounding box center [551, 180] width 9 height 13
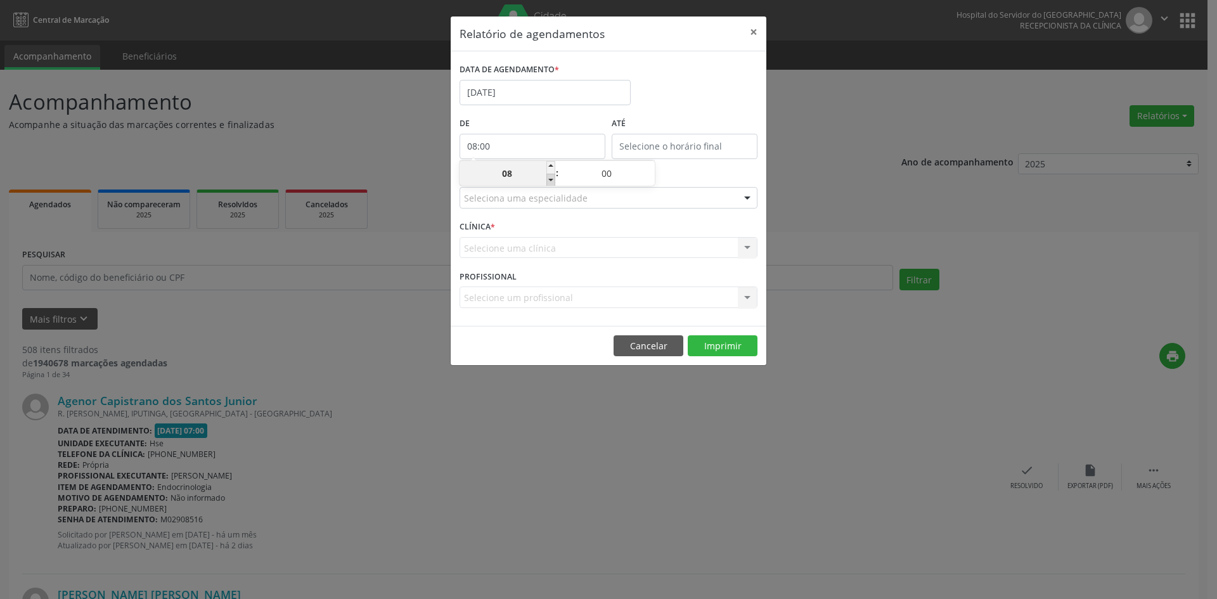
type input "07:00"
type input "07"
click at [642, 142] on input "12:00" at bounding box center [685, 146] width 146 height 25
click at [704, 167] on span at bounding box center [703, 167] width 9 height 13
type input "13:00"
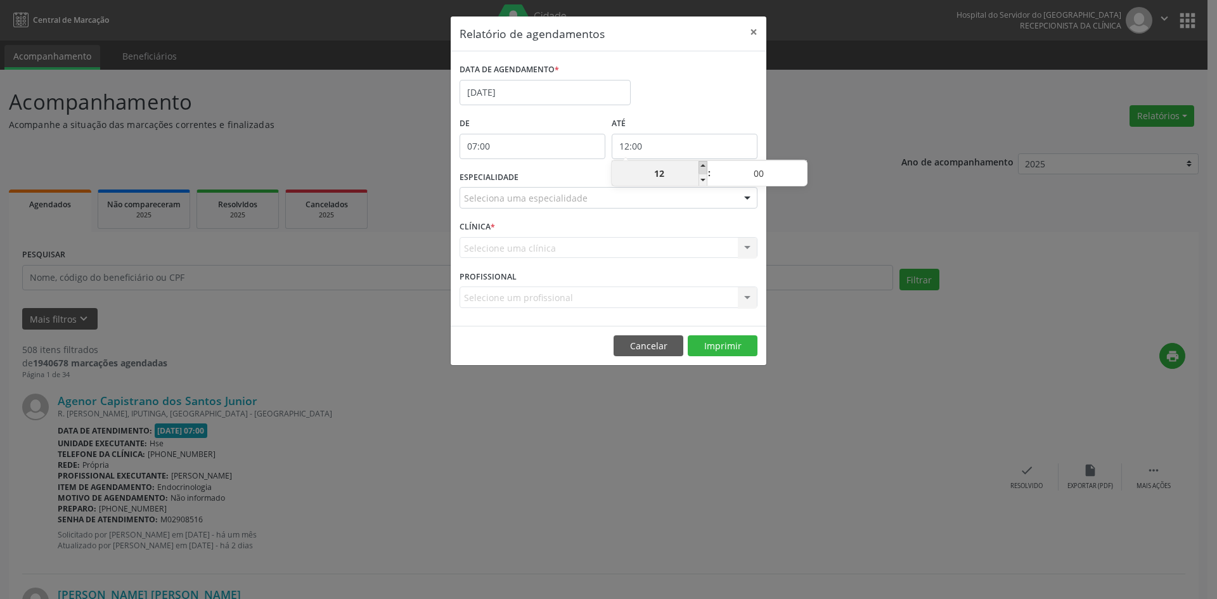
type input "13"
click at [704, 167] on span at bounding box center [703, 167] width 9 height 13
type input "14:00"
type input "14"
click at [704, 167] on span at bounding box center [703, 167] width 9 height 13
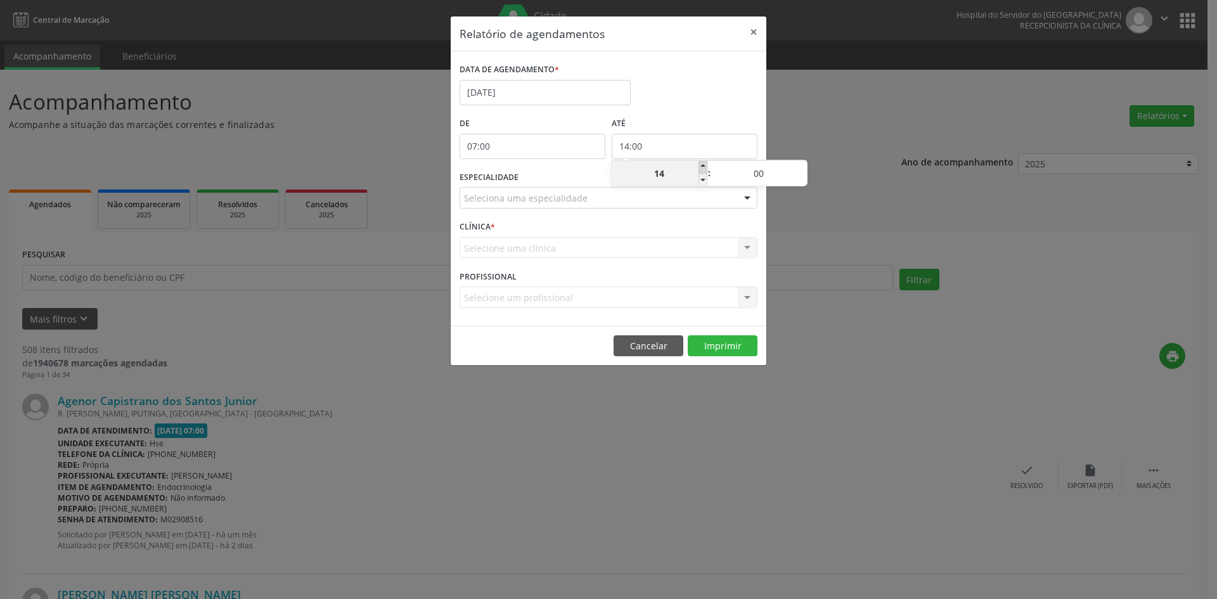
type input "15:00"
type input "15"
click at [704, 167] on span at bounding box center [703, 167] width 9 height 13
type input "16:00"
type input "16"
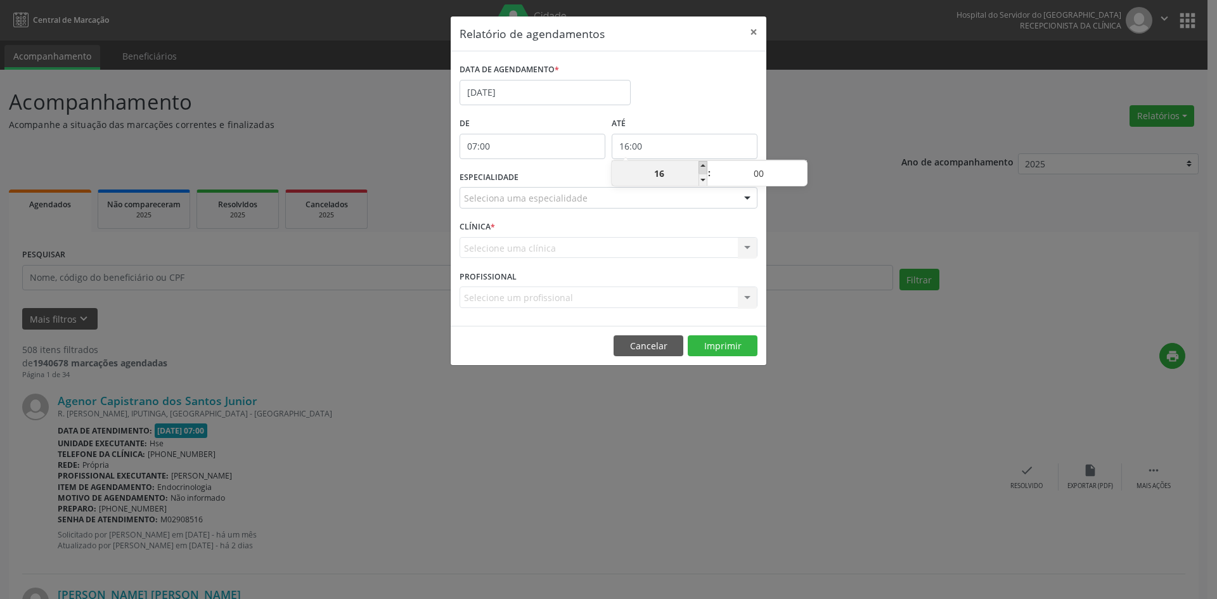
click at [704, 167] on span at bounding box center [703, 167] width 9 height 13
type input "17:00"
type input "17"
click at [704, 167] on span at bounding box center [703, 167] width 9 height 13
type input "18:00"
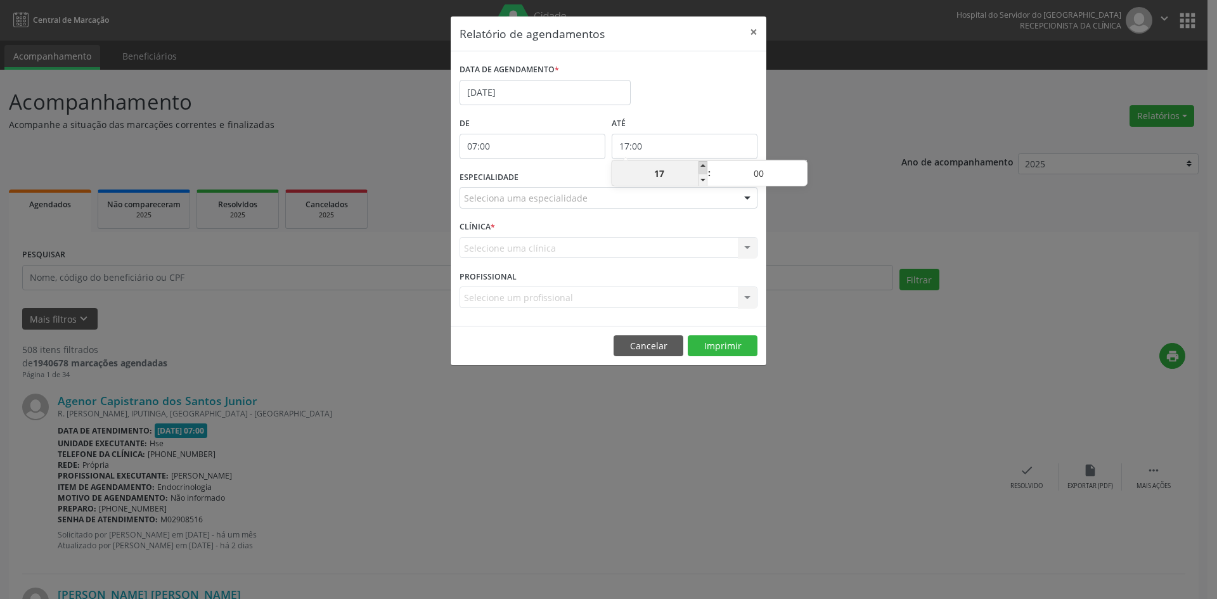
type input "18"
click at [704, 167] on span at bounding box center [703, 167] width 9 height 13
type input "19:00"
type input "19"
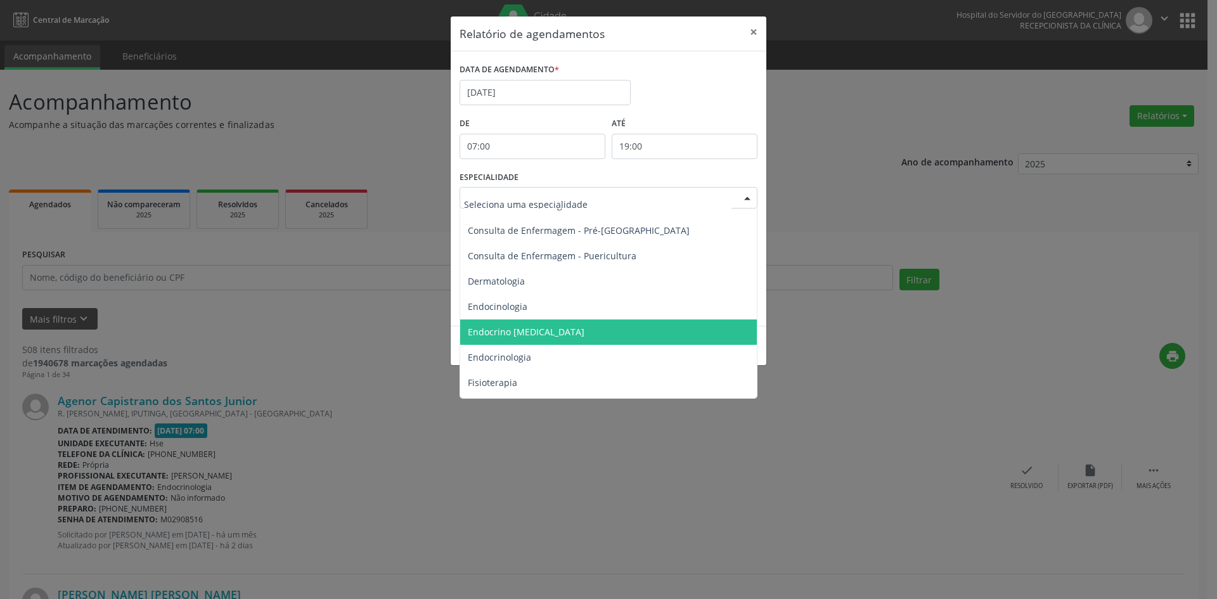
scroll to position [571, 0]
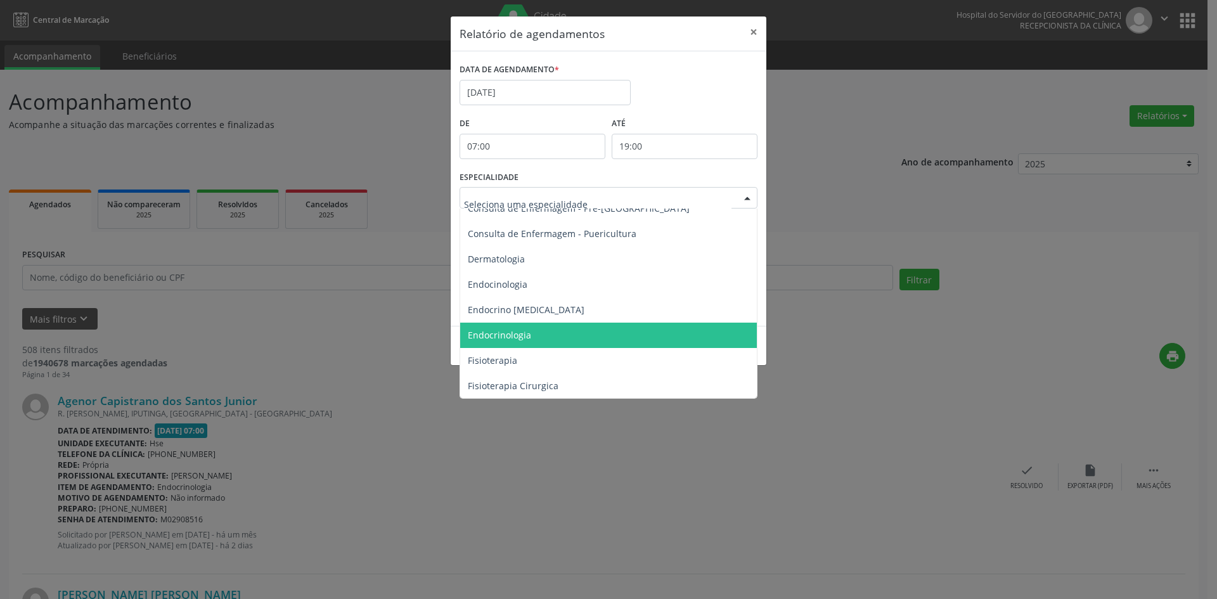
click at [513, 339] on span "Endocrinologia" at bounding box center [499, 335] width 63 height 12
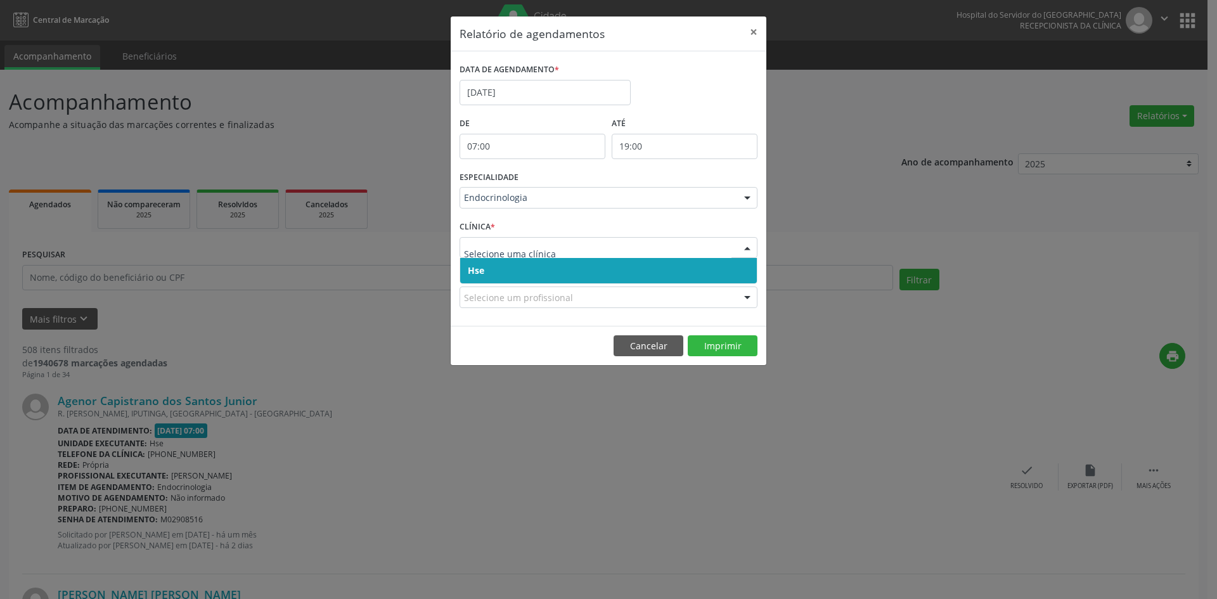
click at [481, 268] on span "Hse" at bounding box center [476, 270] width 16 height 12
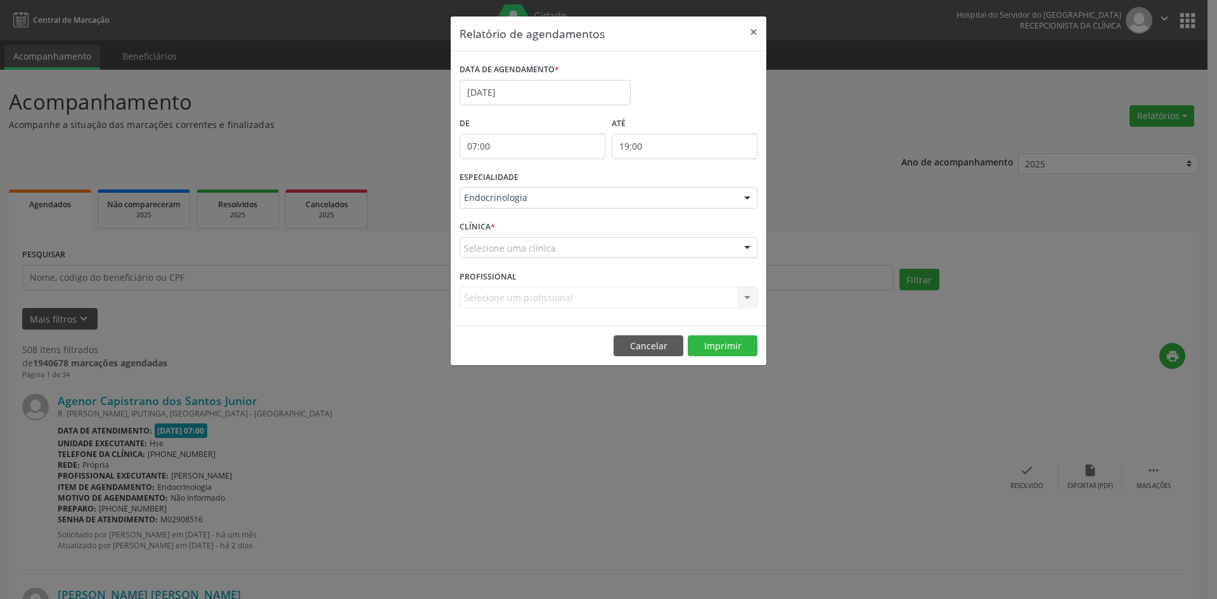
click at [482, 255] on div "Selecione uma clínica" at bounding box center [609, 248] width 298 height 22
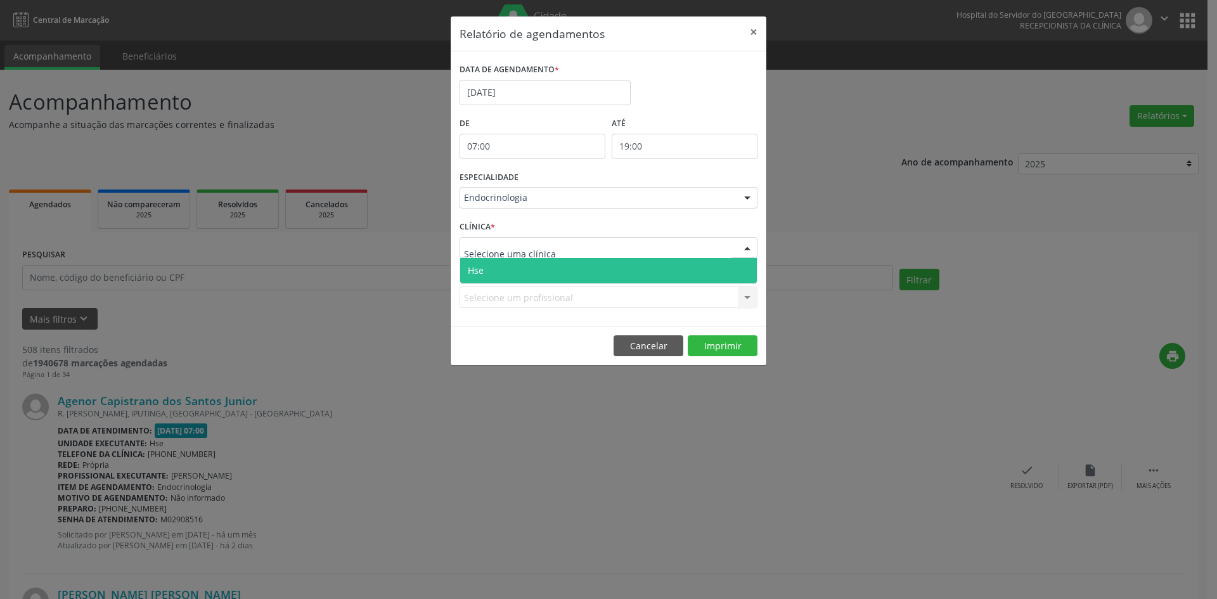
click at [483, 271] on span "Hse" at bounding box center [476, 270] width 16 height 12
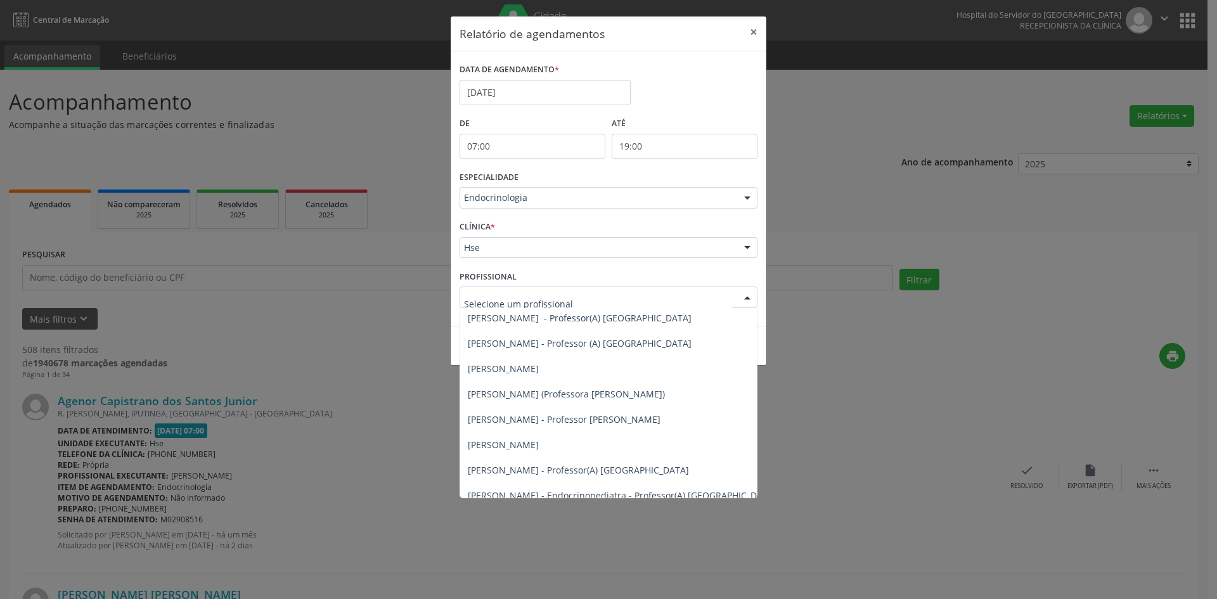
scroll to position [190, 0]
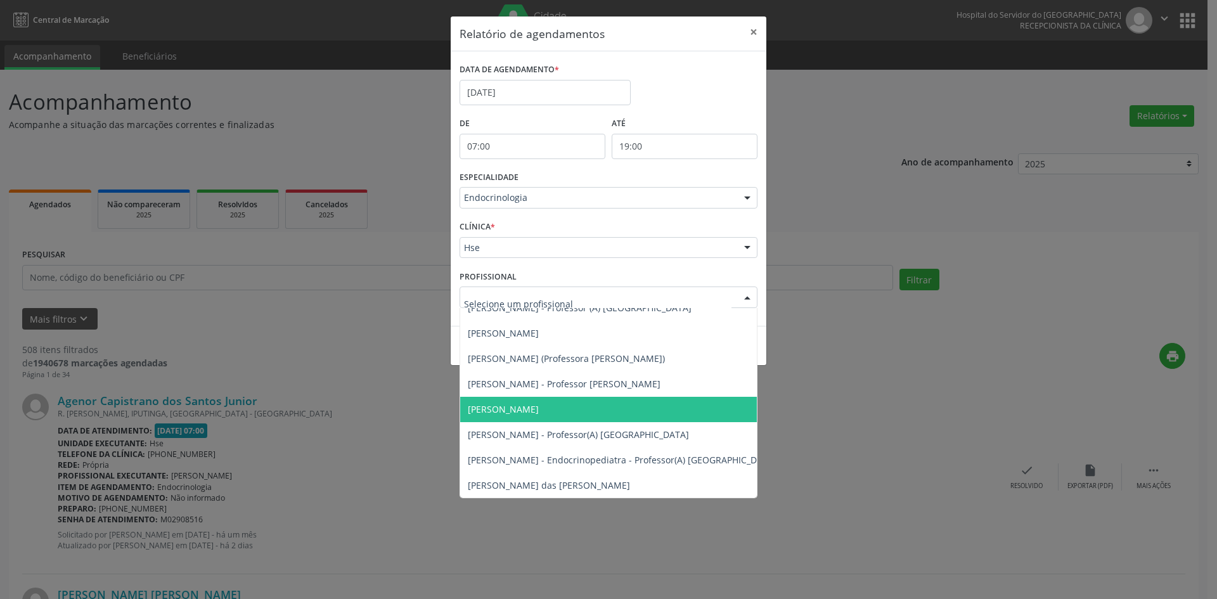
click at [519, 407] on span "[PERSON_NAME]" at bounding box center [503, 409] width 71 height 12
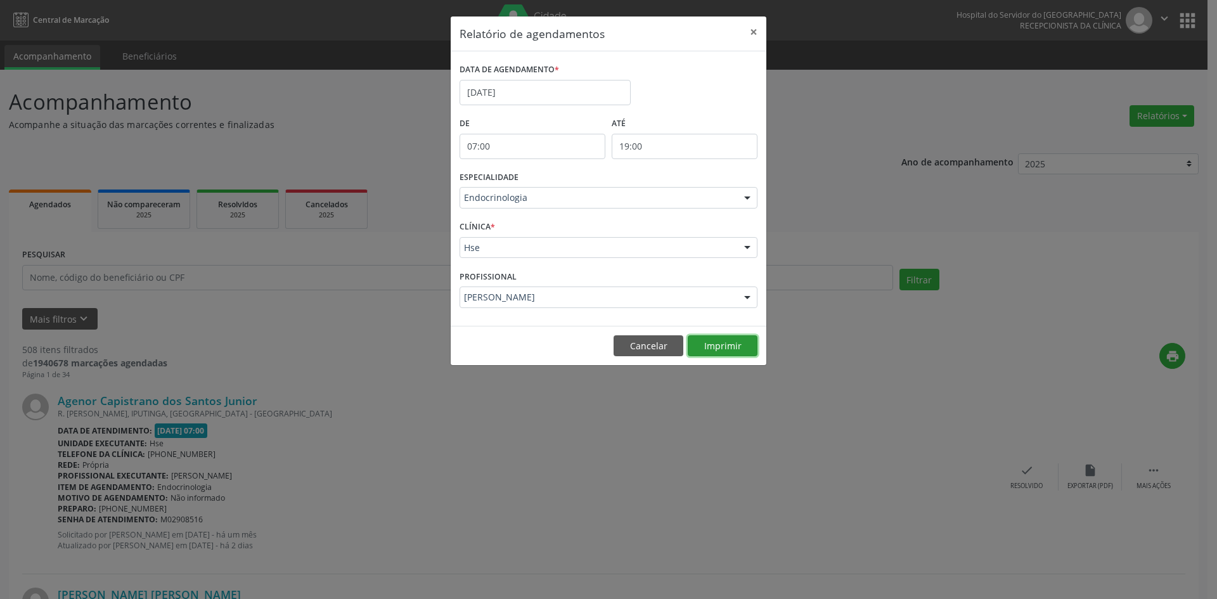
click at [723, 346] on button "Imprimir" at bounding box center [723, 346] width 70 height 22
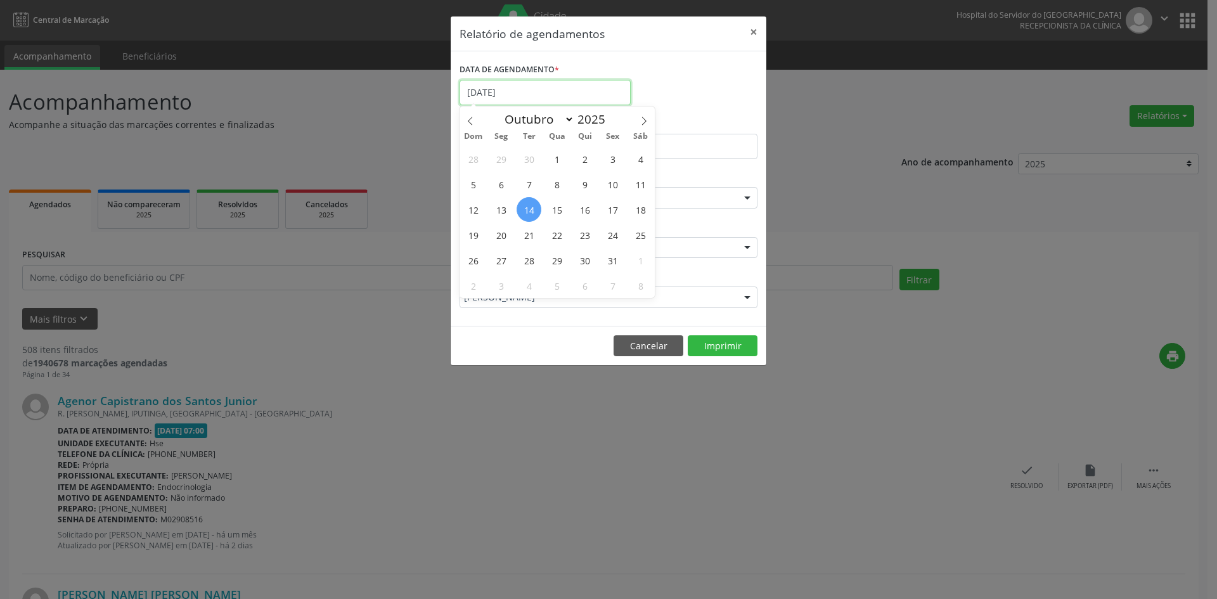
click at [509, 91] on input "[DATE]" at bounding box center [545, 92] width 171 height 25
click at [497, 215] on span "13" at bounding box center [501, 209] width 25 height 25
type input "[DATE]"
click at [509, 206] on span "13" at bounding box center [501, 209] width 25 height 25
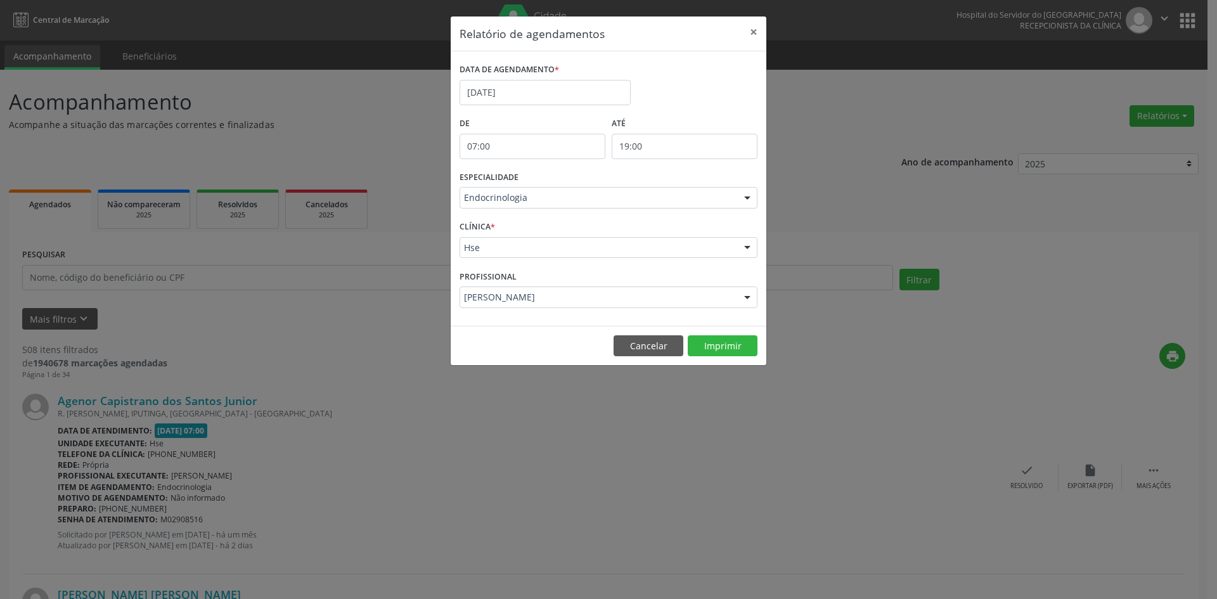
click at [509, 206] on div "Endocrinologia" at bounding box center [609, 198] width 298 height 22
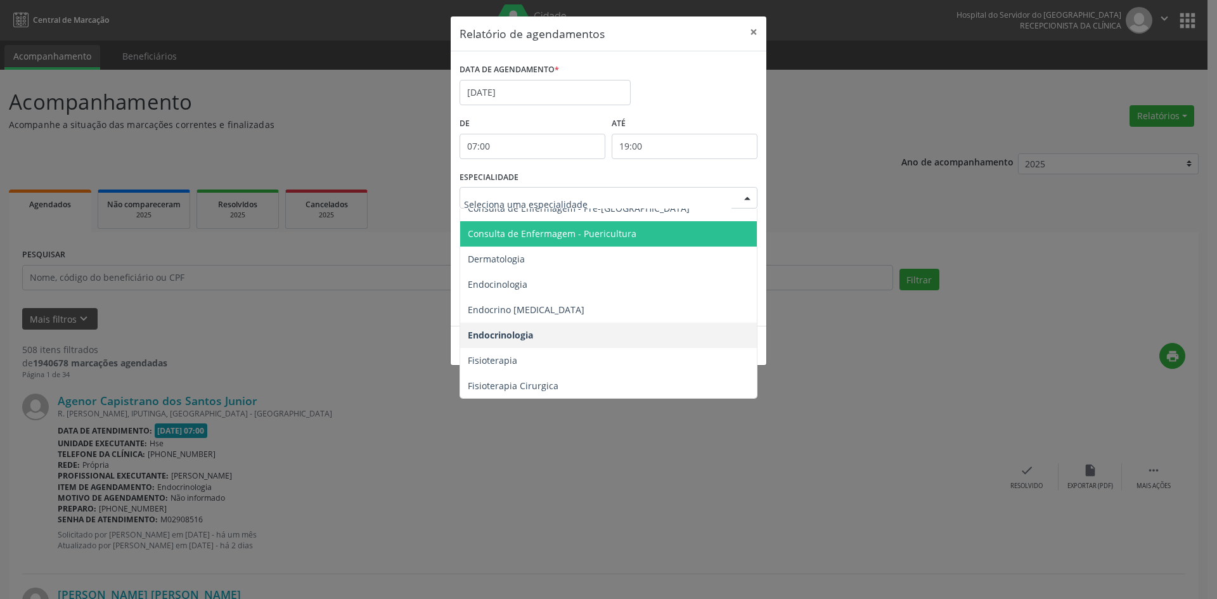
click at [845, 217] on div "Relatório de agendamentos × DATA DE AGENDAMENTO * [DATE] De 07:00 ATÉ 19:00 ESP…" at bounding box center [608, 299] width 1217 height 599
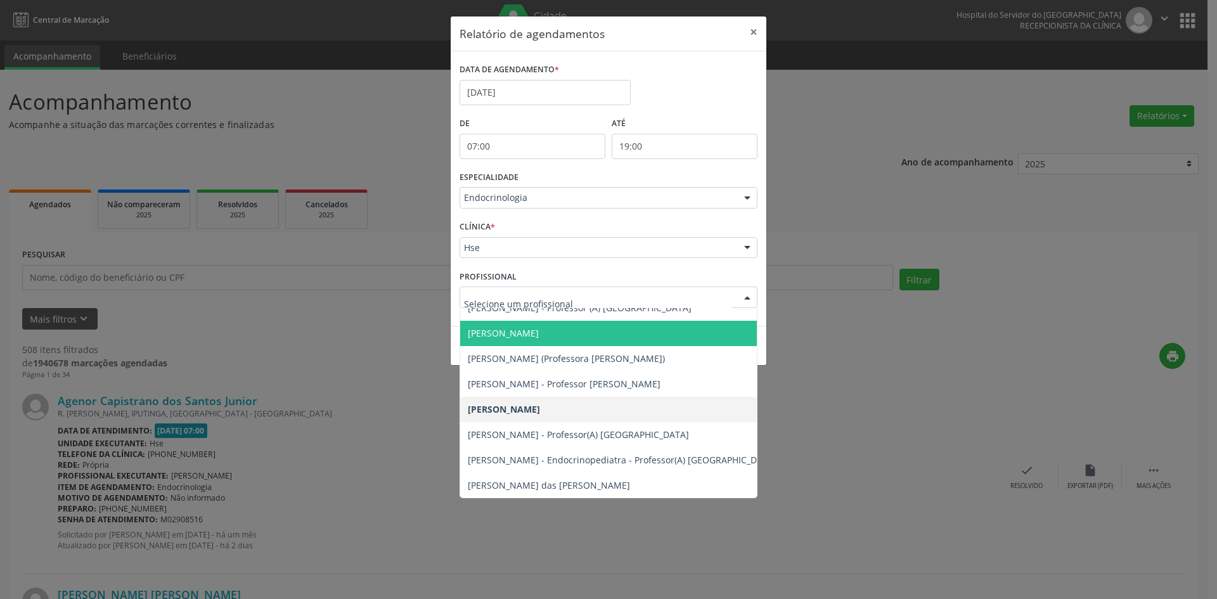
click at [495, 321] on span "[PERSON_NAME]" at bounding box center [622, 333] width 324 height 25
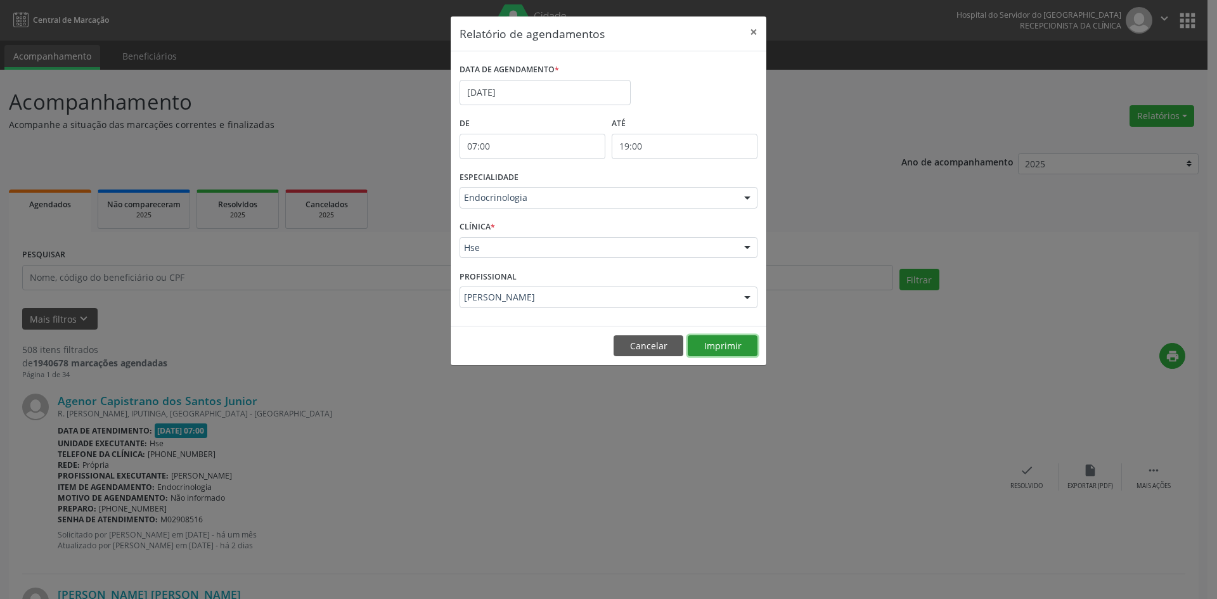
click at [704, 344] on button "Imprimir" at bounding box center [723, 346] width 70 height 22
